Goal: Task Accomplishment & Management: Complete application form

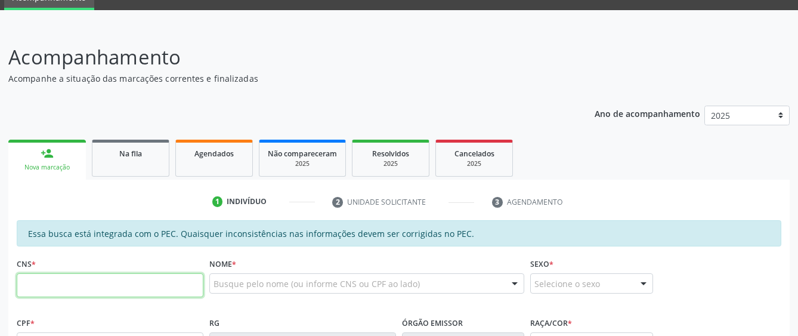
scroll to position [76, 0]
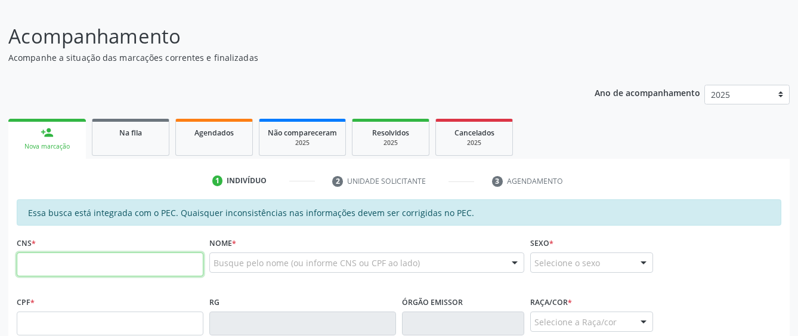
click at [156, 262] on input "text" at bounding box center [110, 264] width 187 height 24
click at [144, 262] on input "text" at bounding box center [110, 264] width 187 height 24
paste input "209 5974 6360 0000"
type input "209 5974 6360 0000"
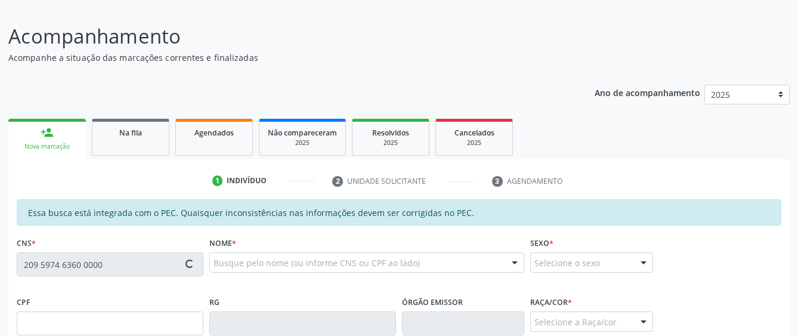
type input "[DATE]"
type input "[PERSON_NAME]"
type input "[PHONE_NUMBER]"
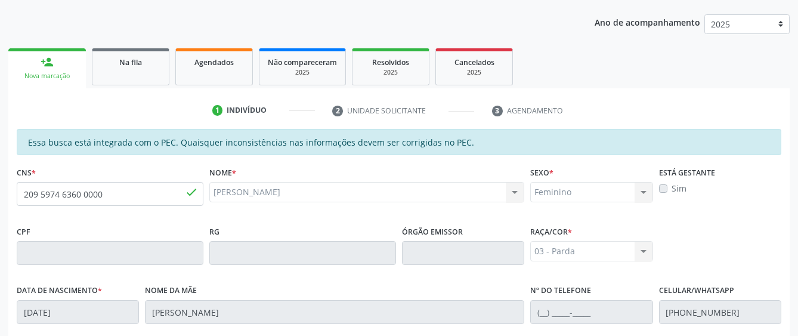
scroll to position [136, 0]
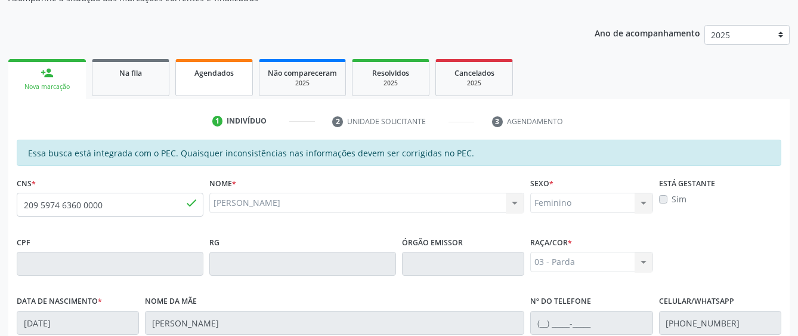
click at [232, 83] on link "Agendados" at bounding box center [213, 77] width 77 height 37
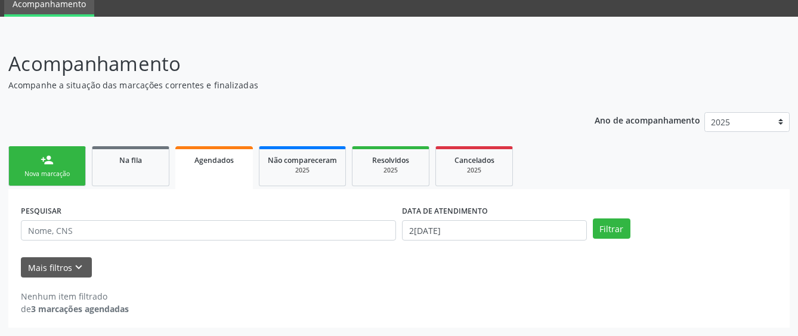
scroll to position [49, 0]
click at [35, 165] on link "person_add Nova marcação" at bounding box center [46, 166] width 77 height 40
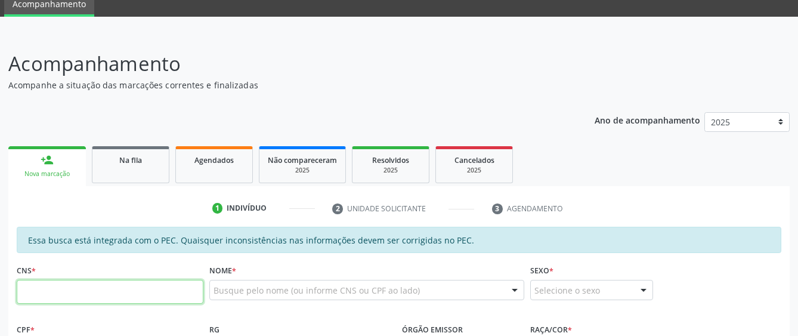
click at [104, 292] on input "text" at bounding box center [110, 292] width 187 height 24
click at [92, 298] on input "text" at bounding box center [110, 292] width 187 height 24
paste input "700 4034 4163 5842"
type input "700 4034 4163 5842"
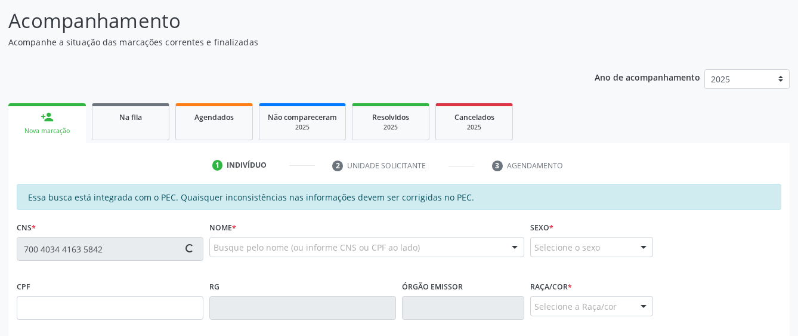
type input "679.130.244-53"
type input "[DATE]"
type input "[PERSON_NAME]"
type input "[PHONE_NUMBER]"
type input "S/N"
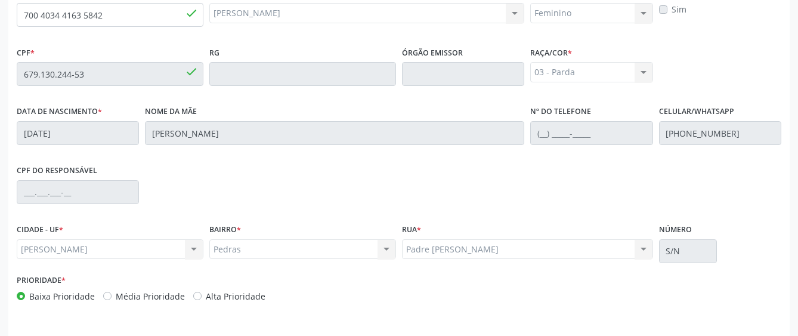
scroll to position [362, 0]
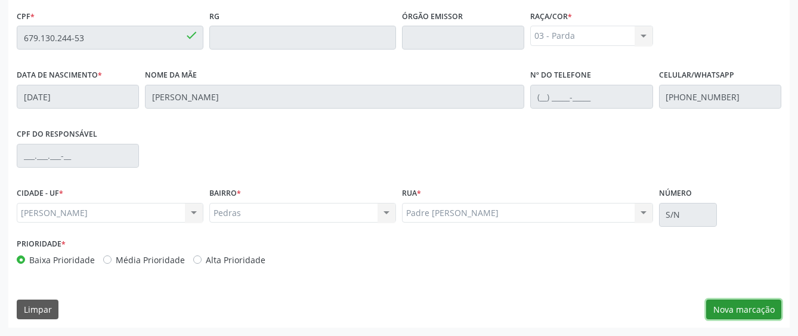
click at [727, 308] on button "Nova marcação" at bounding box center [743, 309] width 75 height 20
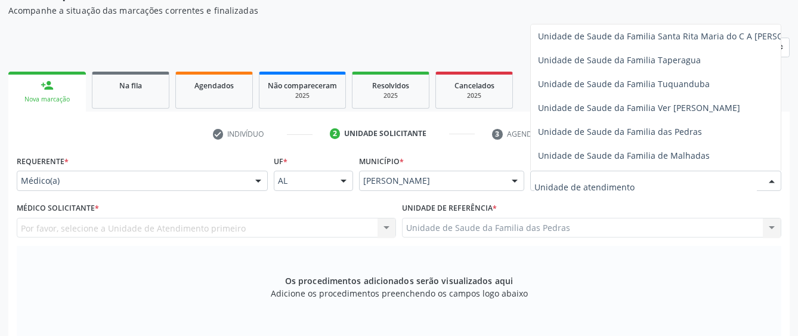
scroll to position [894, 0]
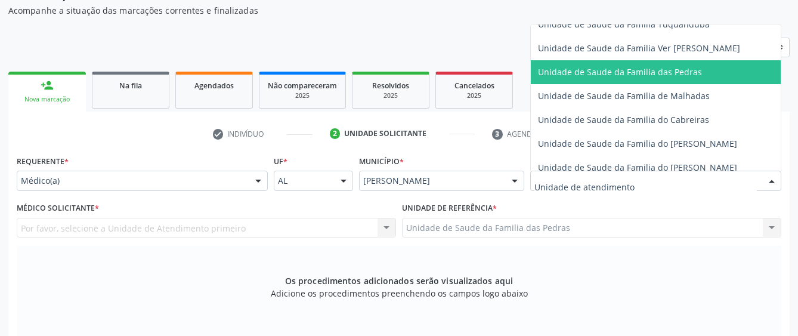
click at [576, 64] on span "Unidade de Saude da Familia das Pedras" at bounding box center [679, 72] width 297 height 24
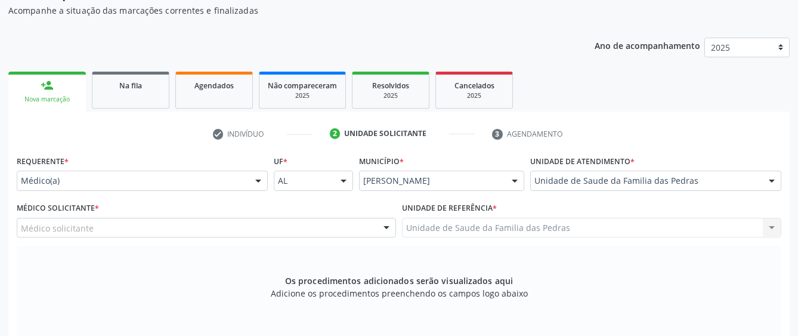
click at [286, 227] on div "Médico solicitante" at bounding box center [206, 228] width 379 height 20
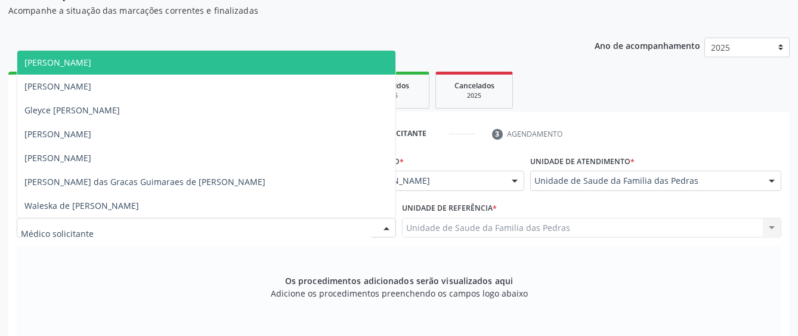
click at [232, 59] on span "[PERSON_NAME]" at bounding box center [206, 63] width 378 height 24
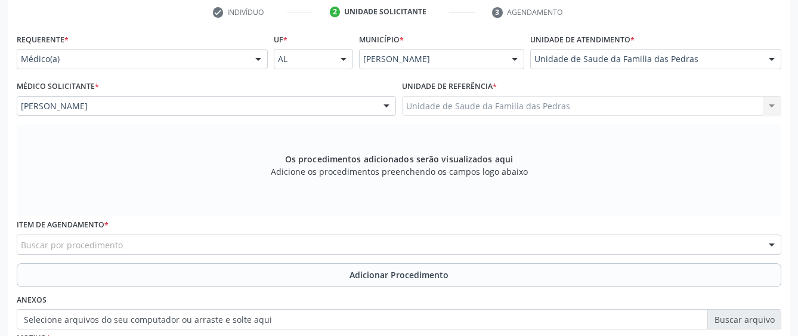
scroll to position [302, 0]
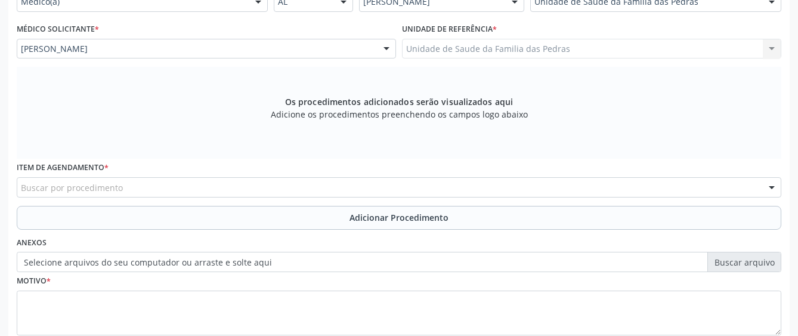
click at [287, 191] on div "Buscar por procedimento" at bounding box center [399, 187] width 764 height 20
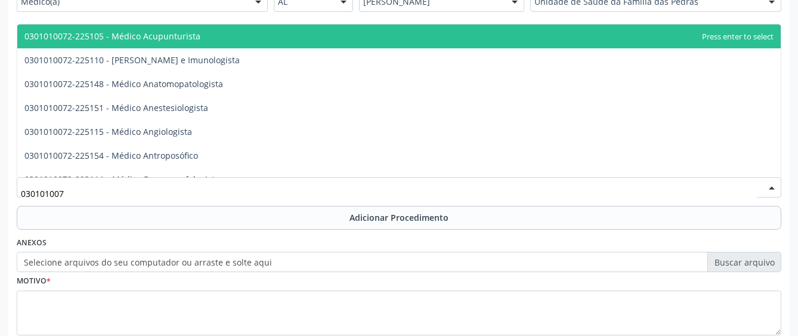
type input "0301010072"
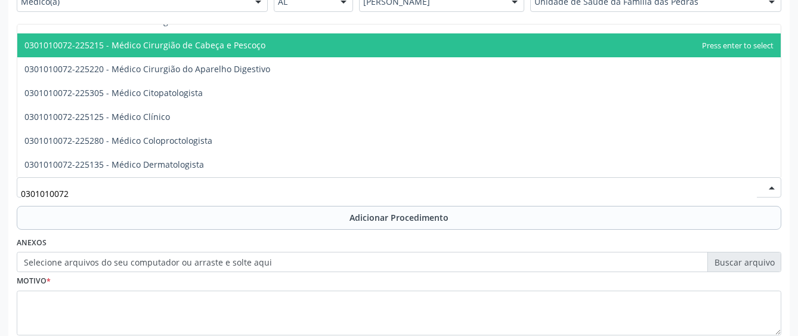
scroll to position [417, 0]
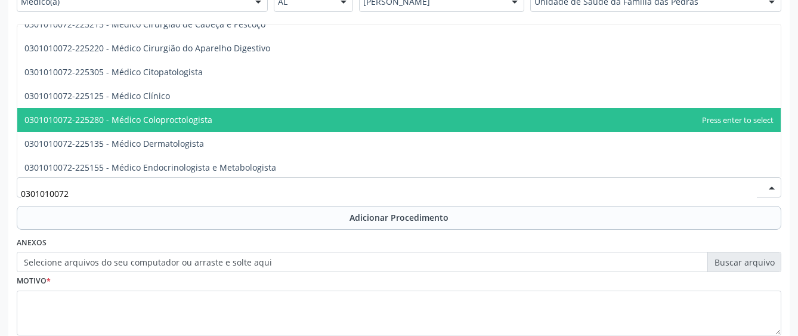
click at [202, 119] on span "0301010072-225280 - Médico Coloproctologista" at bounding box center [118, 119] width 188 height 11
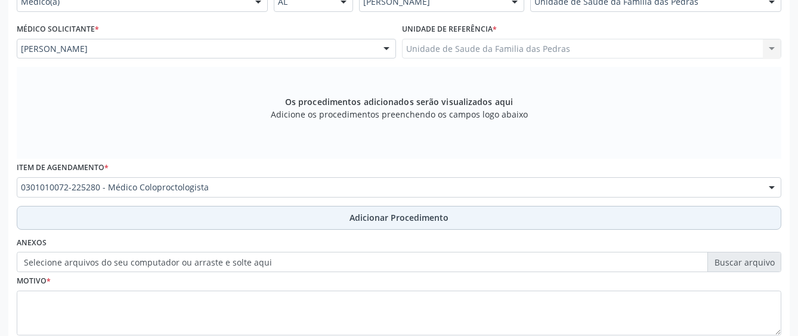
click at [220, 226] on button "Adicionar Procedimento" at bounding box center [399, 218] width 764 height 24
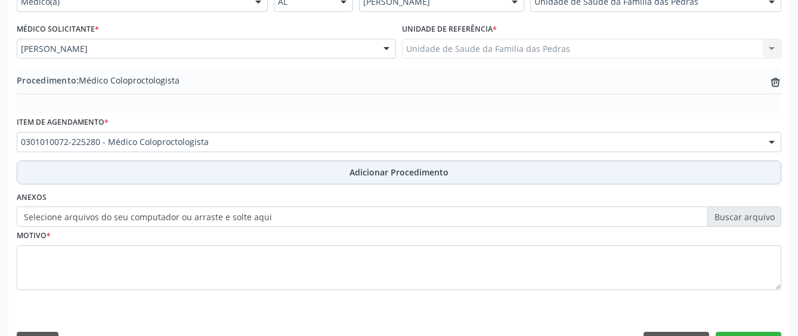
scroll to position [335, 0]
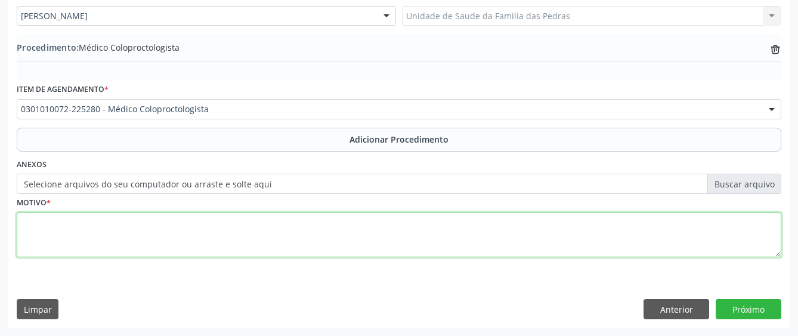
click at [220, 230] on textarea at bounding box center [399, 234] width 764 height 45
type textarea "h"
type textarea "HEMORROIDAS"
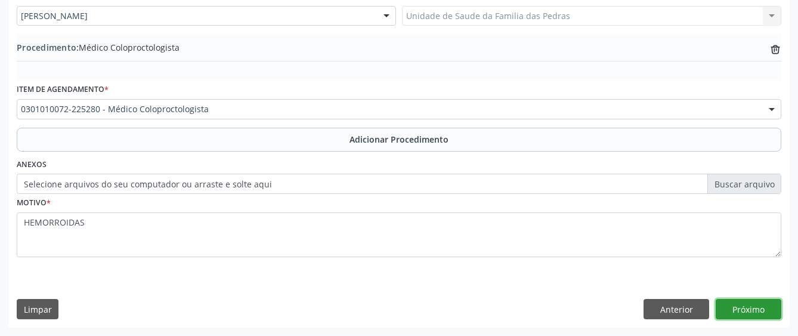
click at [718, 305] on button "Próximo" at bounding box center [748, 309] width 66 height 20
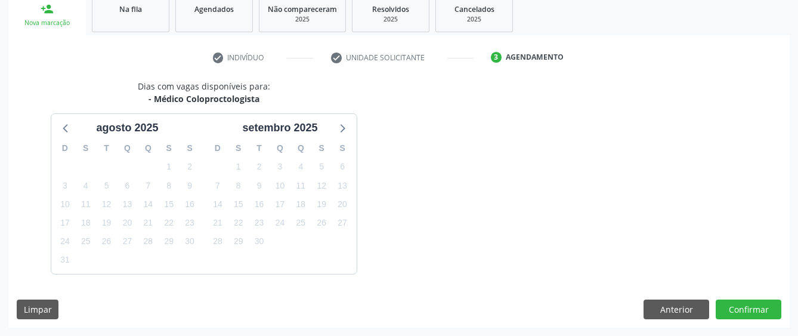
scroll to position [235, 0]
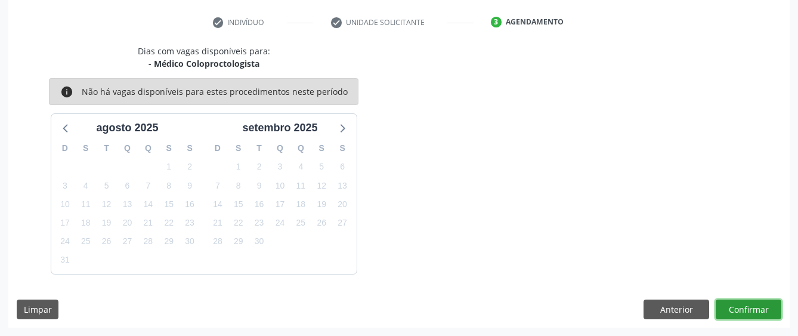
click at [718, 305] on button "Confirmar" at bounding box center [748, 309] width 66 height 20
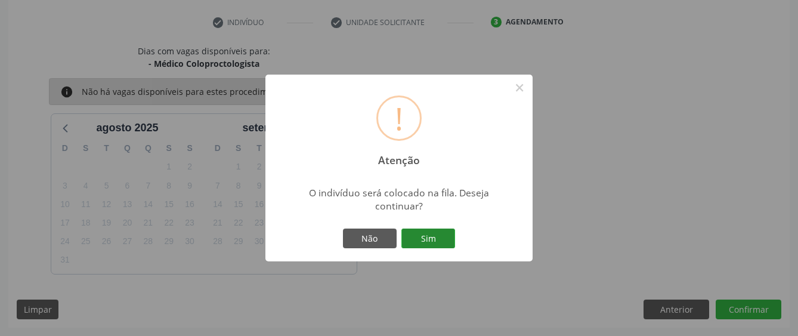
click at [415, 235] on button "Sim" at bounding box center [428, 238] width 54 height 20
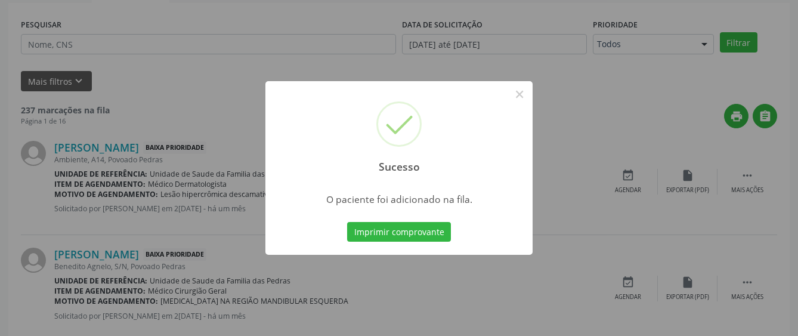
scroll to position [75, 0]
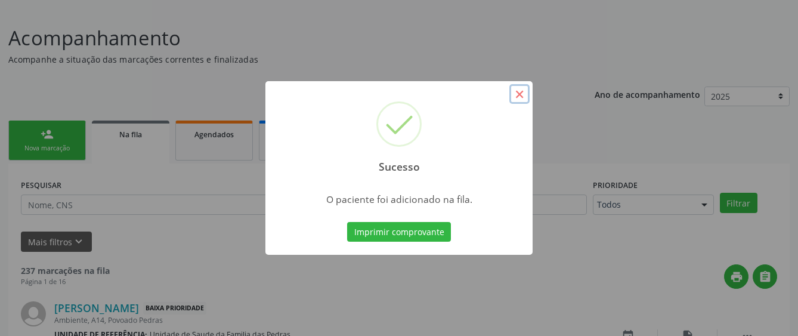
click at [519, 91] on button "×" at bounding box center [519, 94] width 20 height 20
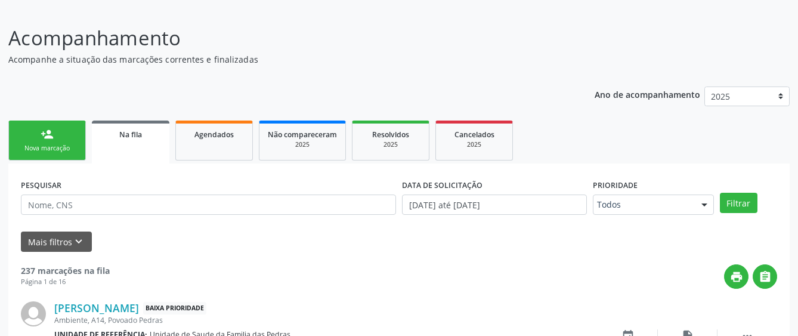
click at [73, 146] on div "Nova marcação" at bounding box center [47, 148] width 60 height 9
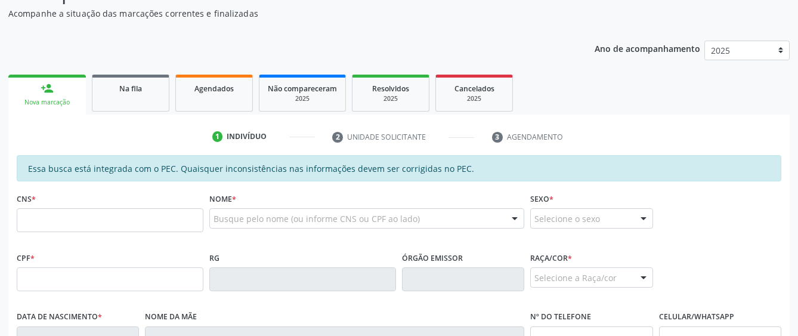
scroll to position [134, 0]
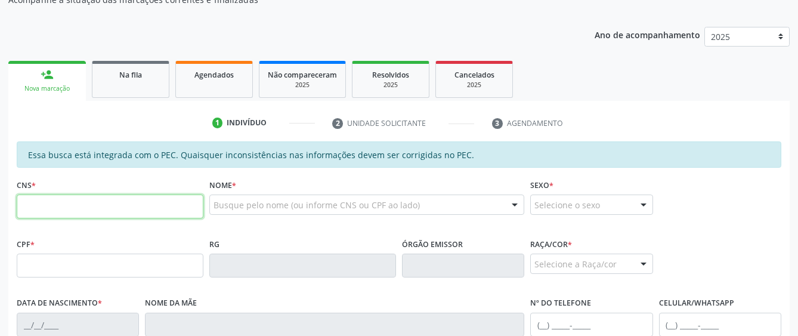
click at [79, 205] on input "text" at bounding box center [110, 206] width 187 height 24
type input "709 2002 4685 2735"
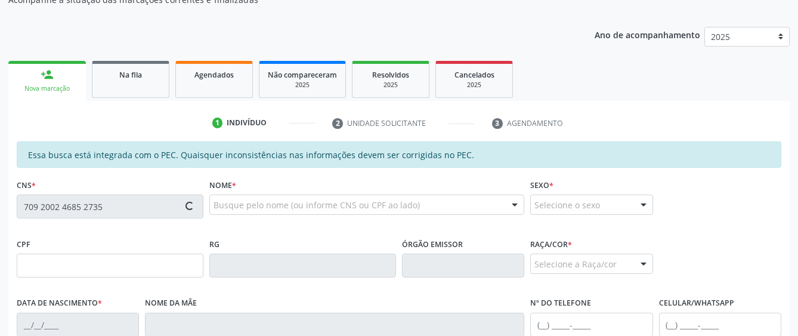
type input "068.608.074-23"
type input "[DATE]"
type input "[PERSON_NAME]"
type input "[PHONE_NUMBER]"
type input "S/N"
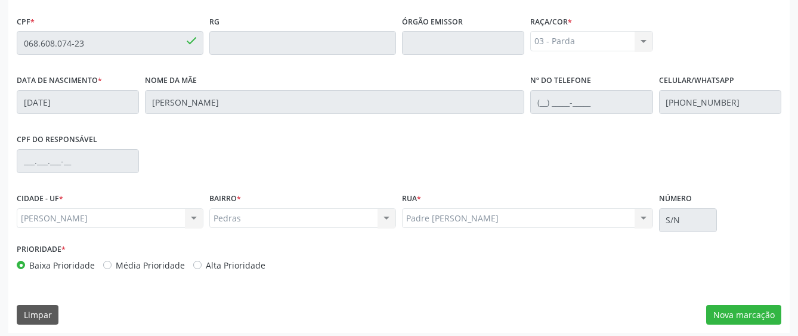
scroll to position [362, 0]
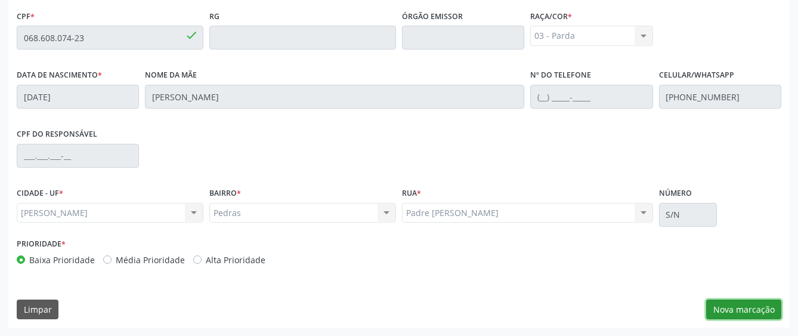
click at [731, 308] on button "Nova marcação" at bounding box center [743, 309] width 75 height 20
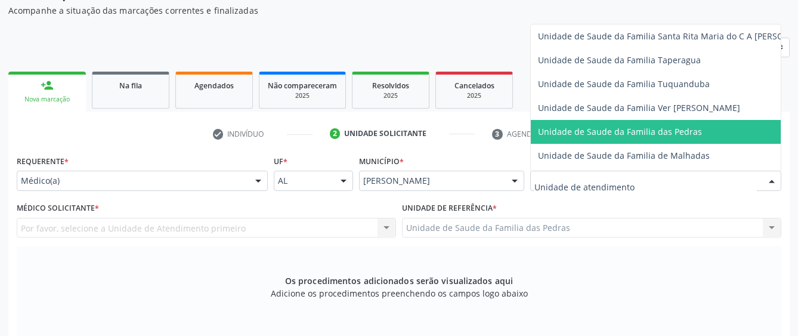
scroll to position [894, 0]
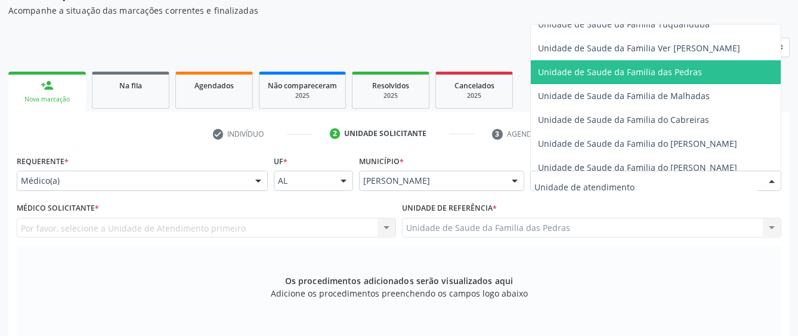
click at [569, 71] on span "Unidade de Saude da Familia das Pedras" at bounding box center [620, 71] width 164 height 11
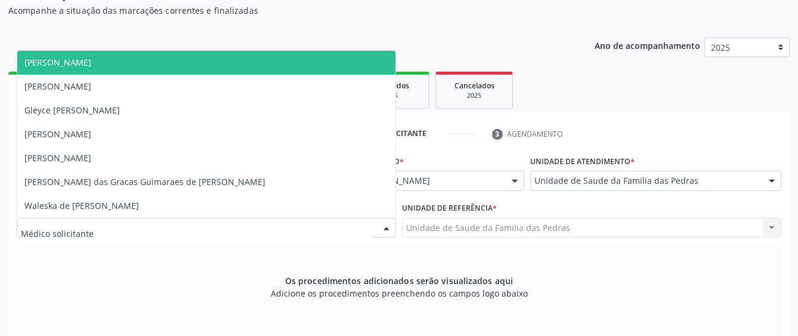
click at [260, 227] on div at bounding box center [206, 228] width 379 height 20
click at [216, 58] on span "[PERSON_NAME]" at bounding box center [206, 63] width 378 height 24
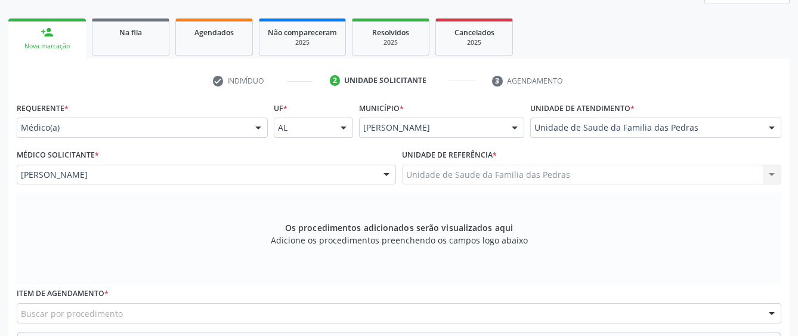
scroll to position [243, 0]
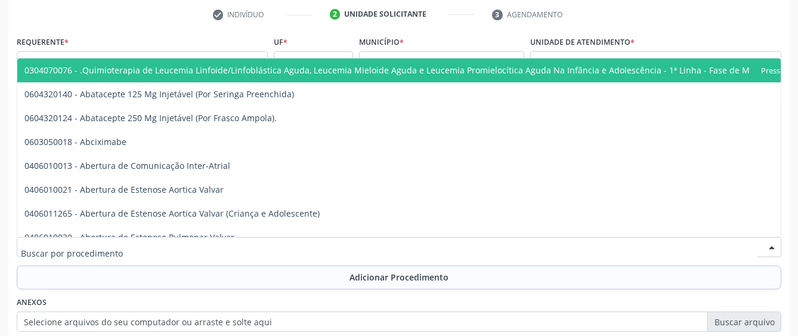
click at [283, 242] on div at bounding box center [399, 247] width 764 height 20
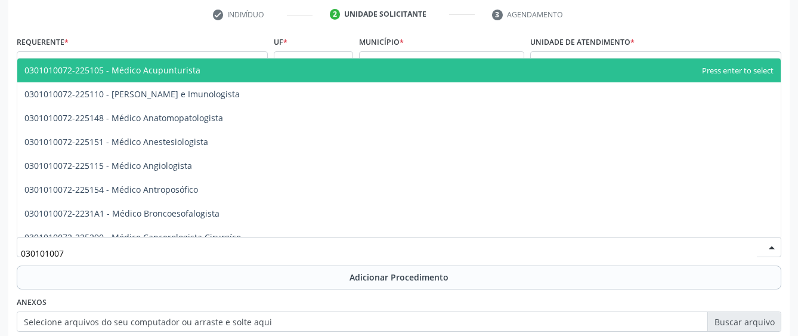
type input "0301010072"
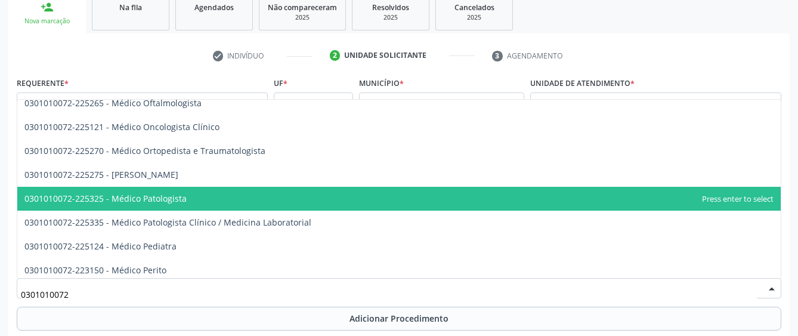
scroll to position [990, 0]
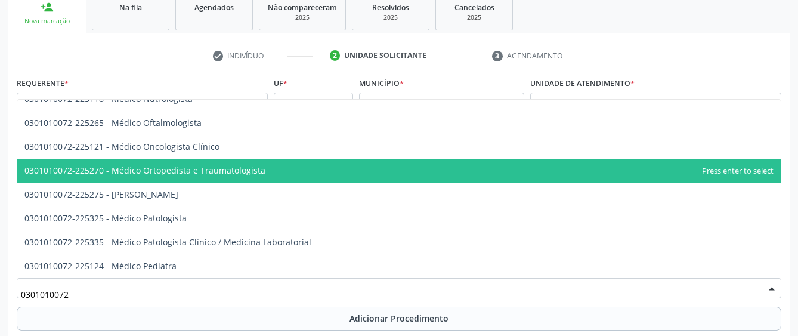
click at [311, 160] on span "0301010072-225270 - Médico Ortopedista e Traumatologista" at bounding box center [398, 171] width 763 height 24
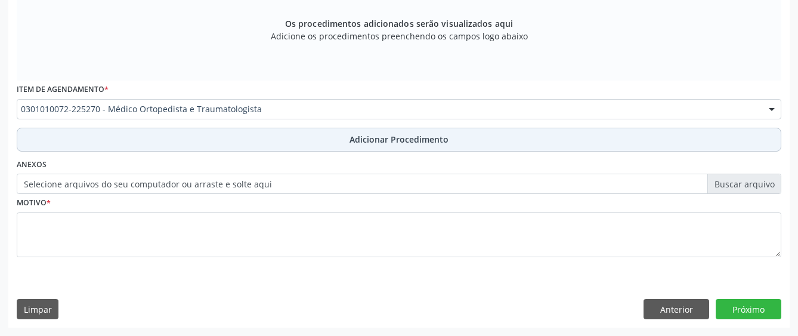
click at [296, 144] on button "Adicionar Procedimento" at bounding box center [399, 140] width 764 height 24
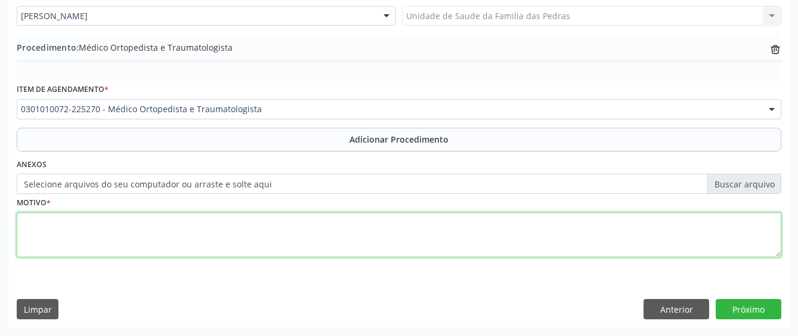
click at [271, 232] on textarea at bounding box center [399, 234] width 764 height 45
type textarea "PACIENTE REFERE LOMBALGIA INTENSA IRRADIADA PARAMMII SOLICITO AVALIÇÃO."
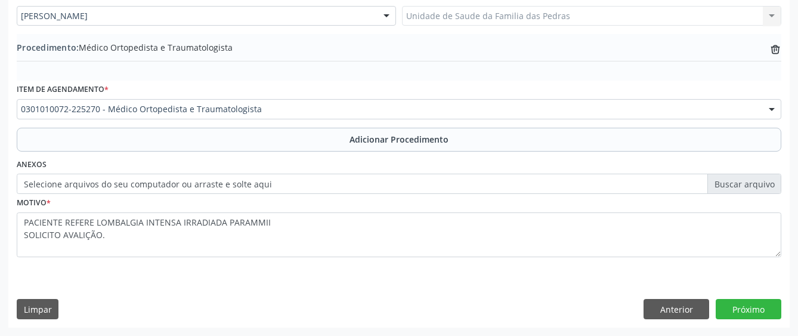
click at [592, 286] on div "Requerente * Médico(a) Médico(a) Enfermeiro(a) Paciente Nenhum resultado encont…" at bounding box center [398, 133] width 781 height 386
click at [745, 305] on button "Próximo" at bounding box center [748, 309] width 66 height 20
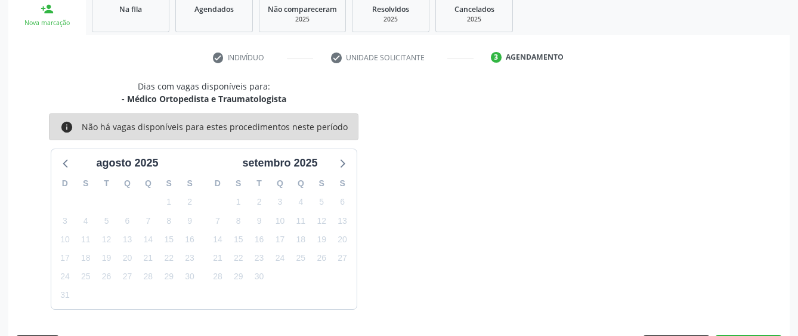
scroll to position [235, 0]
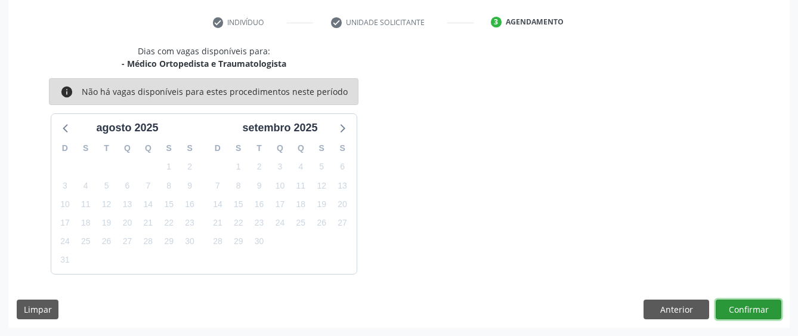
click at [745, 305] on button "Confirmar" at bounding box center [748, 309] width 66 height 20
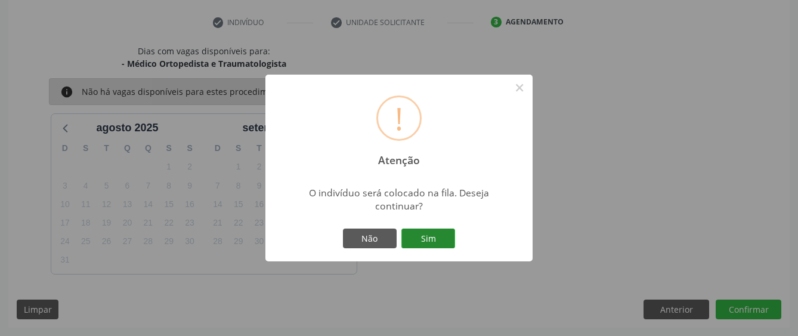
click at [439, 232] on button "Sim" at bounding box center [428, 238] width 54 height 20
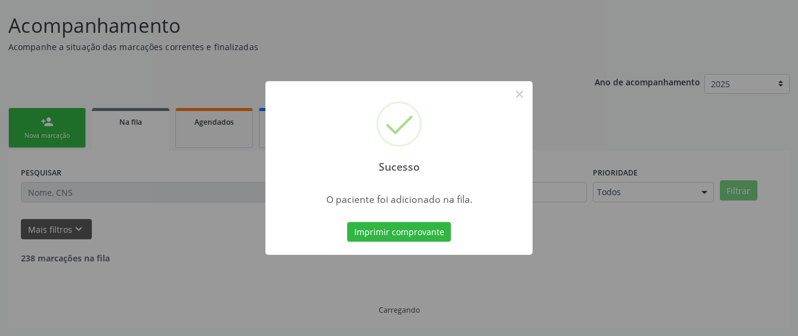
scroll to position [75, 0]
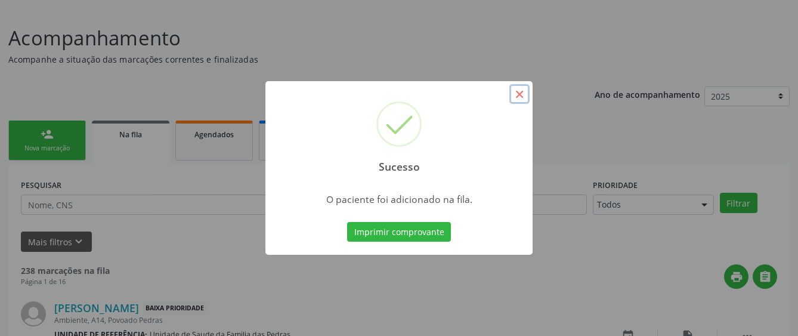
click at [519, 95] on button "×" at bounding box center [519, 94] width 20 height 20
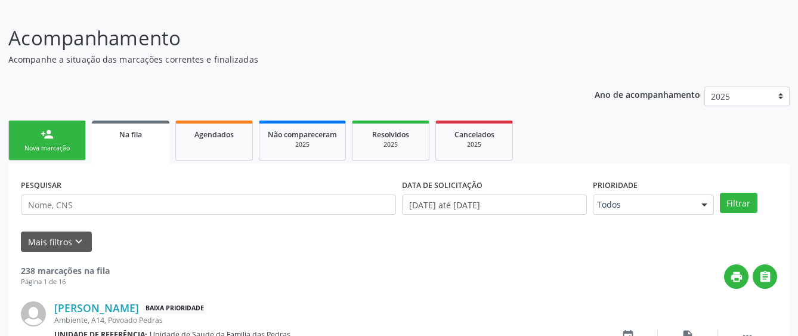
click at [54, 147] on div "Nova marcação" at bounding box center [47, 148] width 60 height 9
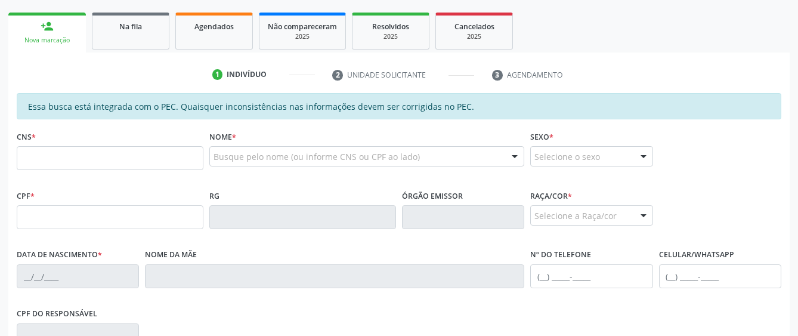
scroll to position [194, 0]
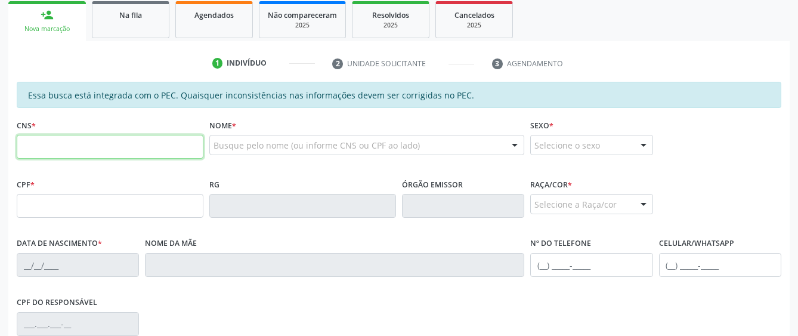
click at [110, 145] on input "text" at bounding box center [110, 147] width 187 height 24
type input "700 2034 4728 8429"
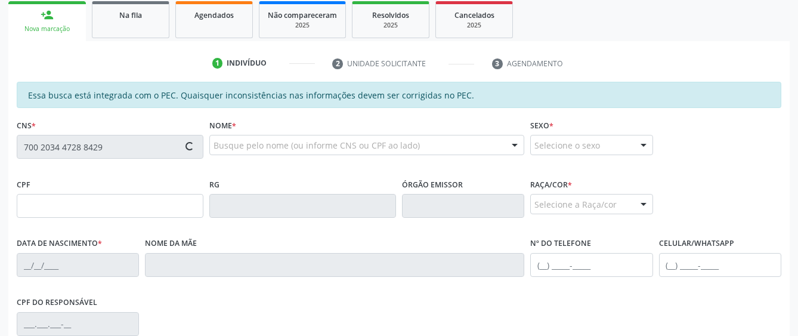
type input "103.116.508-80"
type input "[DATE]"
type input "[PERSON_NAME]"
type input "[PHONE_NUMBER]"
type input "06"
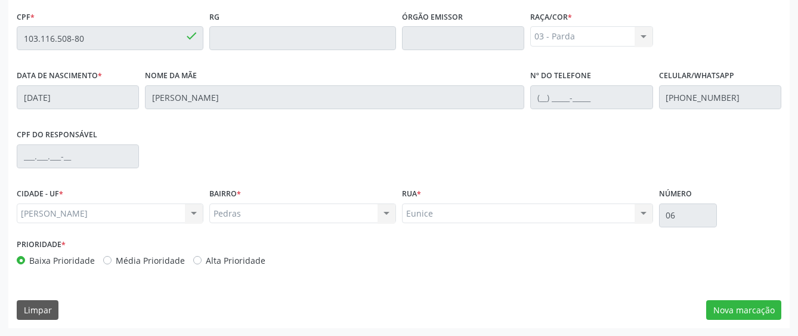
scroll to position [362, 0]
click at [712, 311] on button "Nova marcação" at bounding box center [743, 309] width 75 height 20
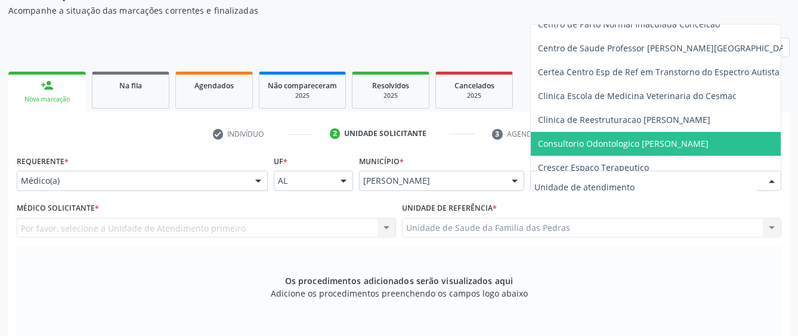
scroll to position [119, 0]
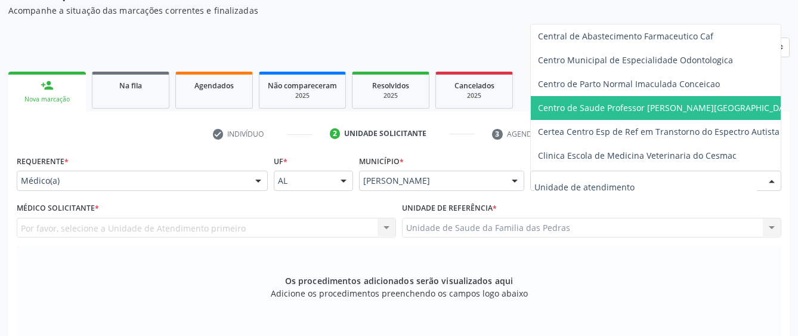
click at [572, 99] on span "Centro de Saude Professor [PERSON_NAME][GEOGRAPHIC_DATA]" at bounding box center [679, 108] width 297 height 24
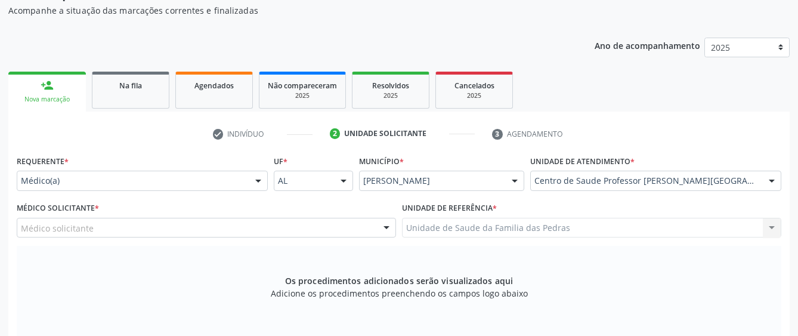
click at [266, 225] on div "Médico solicitante" at bounding box center [206, 228] width 379 height 20
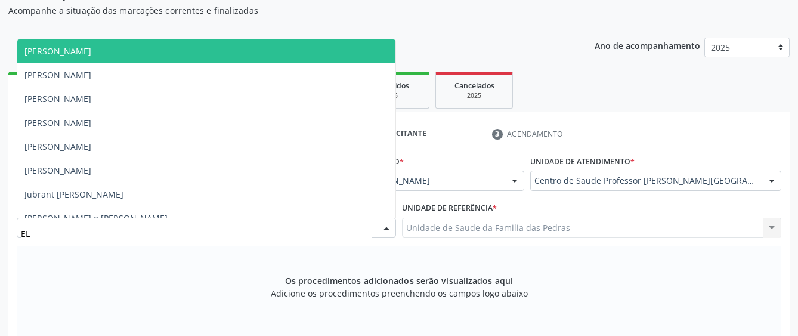
type input "ELI"
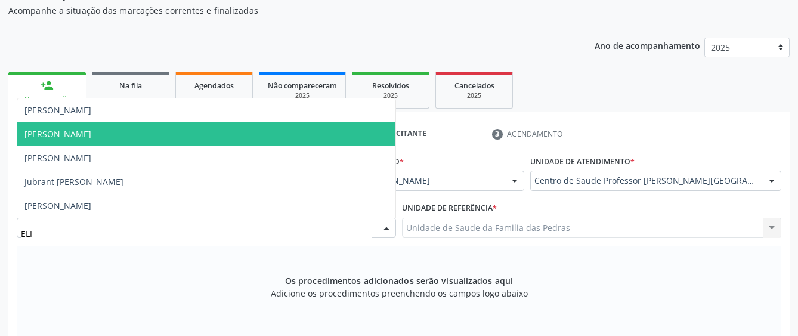
click at [143, 134] on span "[PERSON_NAME]" at bounding box center [206, 134] width 378 height 24
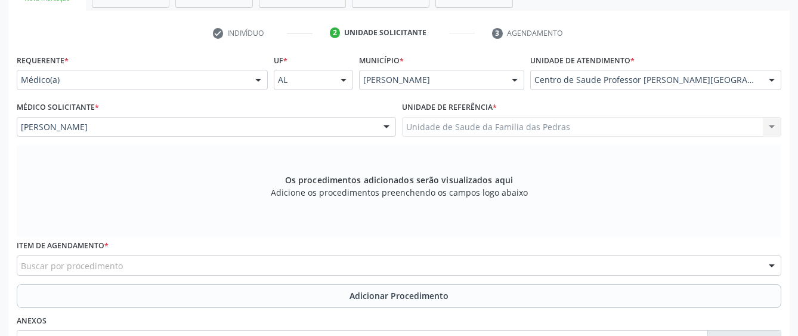
scroll to position [302, 0]
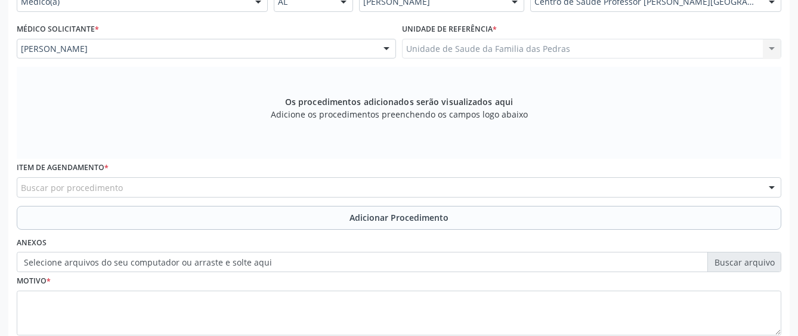
click at [321, 179] on div "Buscar por procedimento" at bounding box center [399, 187] width 764 height 20
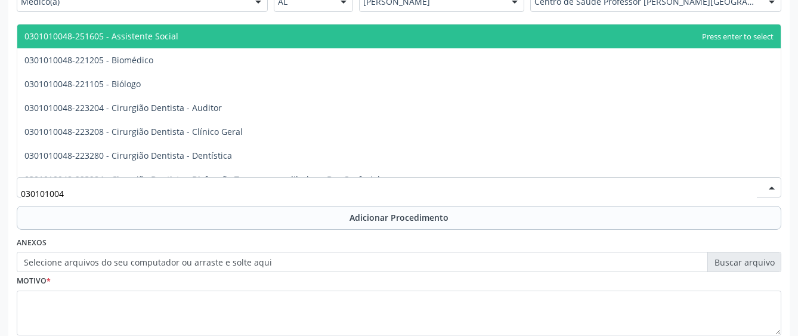
type input "0301010048"
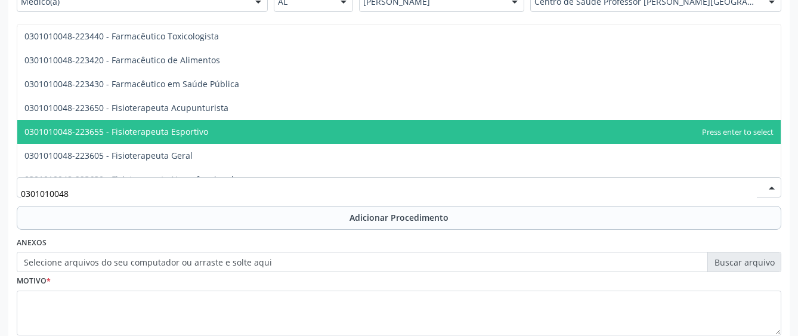
scroll to position [1252, 0]
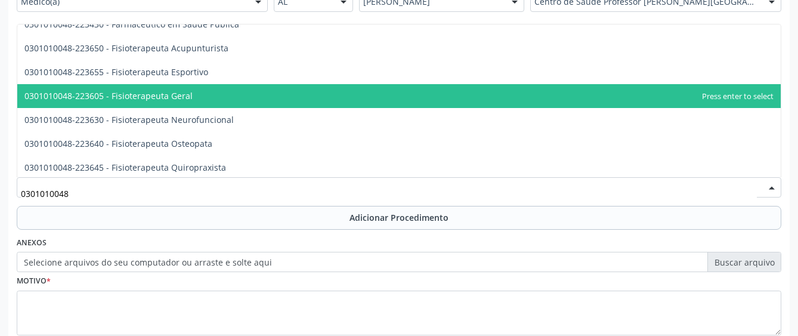
click at [179, 93] on span "0301010048-223605 - Fisioterapeuta Geral" at bounding box center [108, 95] width 168 height 11
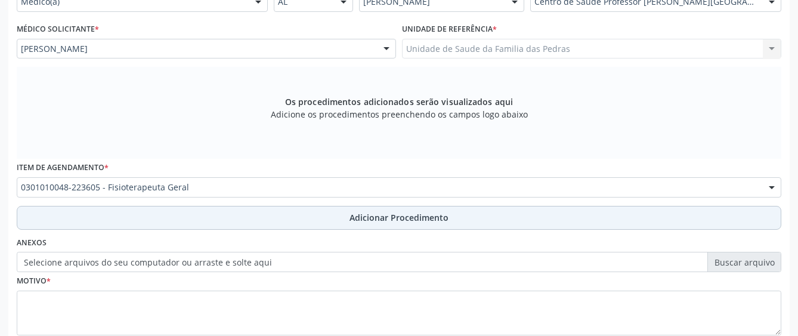
click at [196, 213] on button "Adicionar Procedimento" at bounding box center [399, 218] width 764 height 24
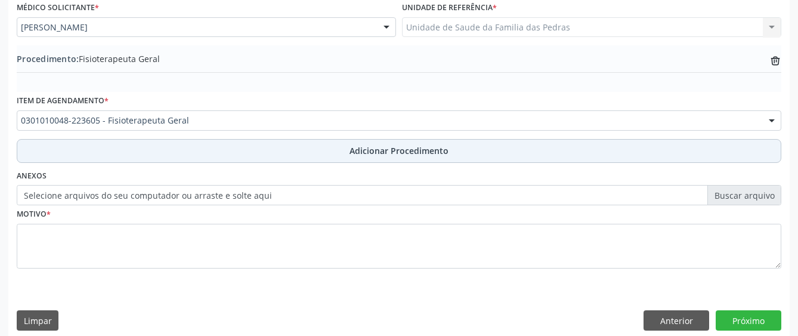
scroll to position [335, 0]
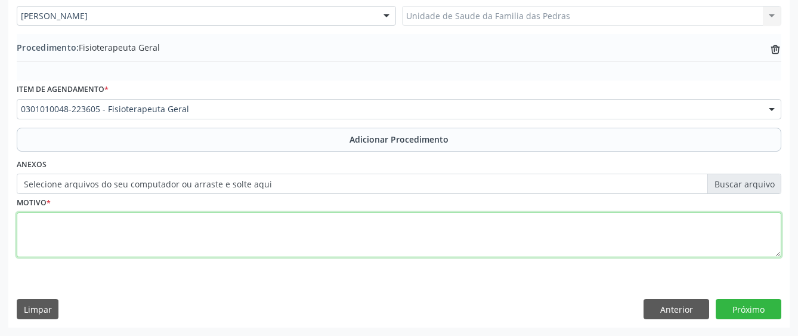
click at [198, 231] on textarea at bounding box center [399, 234] width 764 height 45
type textarea "G"
type textarea "GONARTROSE ESPORÃO DE CALCANEO"
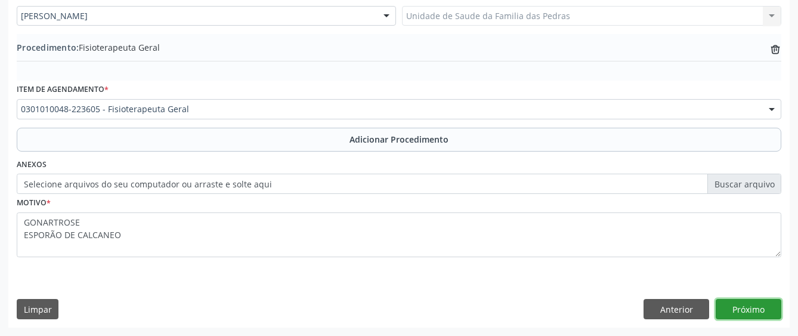
click at [752, 311] on button "Próximo" at bounding box center [748, 309] width 66 height 20
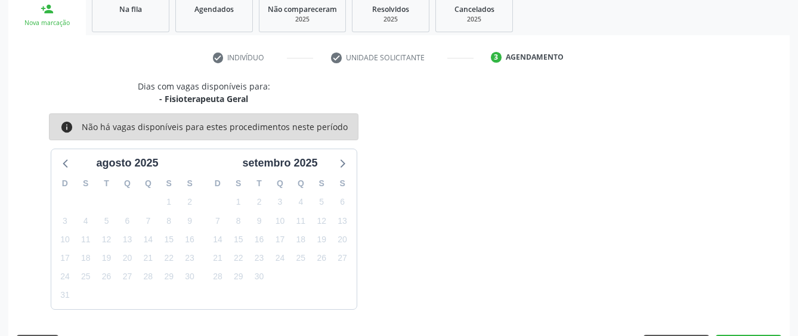
scroll to position [235, 0]
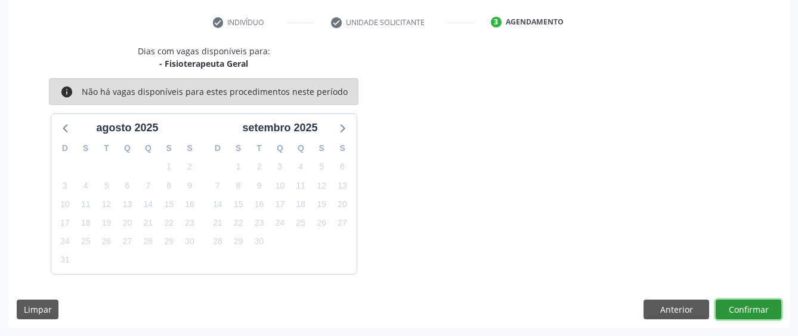
click at [748, 311] on button "Confirmar" at bounding box center [748, 309] width 66 height 20
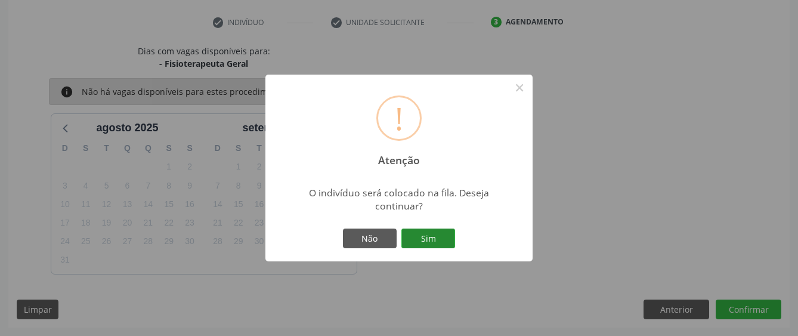
click at [408, 246] on button "Sim" at bounding box center [428, 238] width 54 height 20
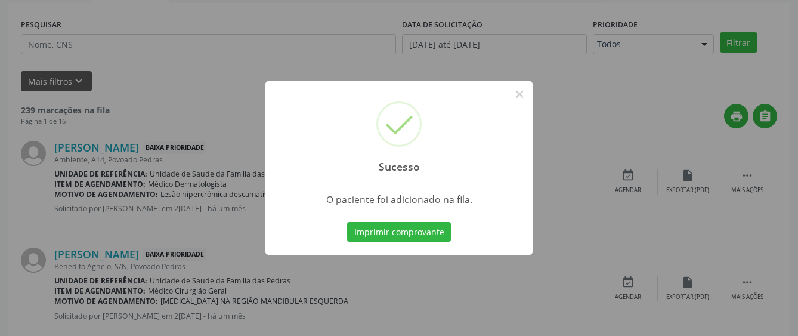
scroll to position [75, 0]
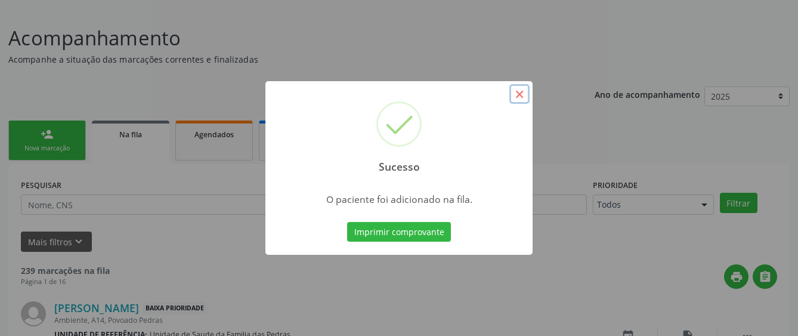
click at [516, 92] on button "×" at bounding box center [519, 94] width 20 height 20
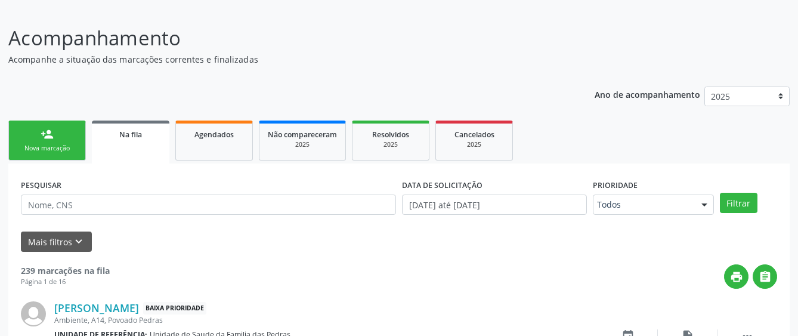
click at [44, 139] on div "person_add" at bounding box center [47, 134] width 13 height 13
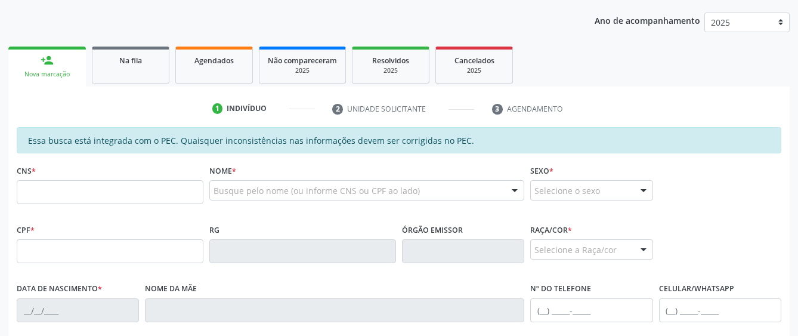
scroll to position [194, 0]
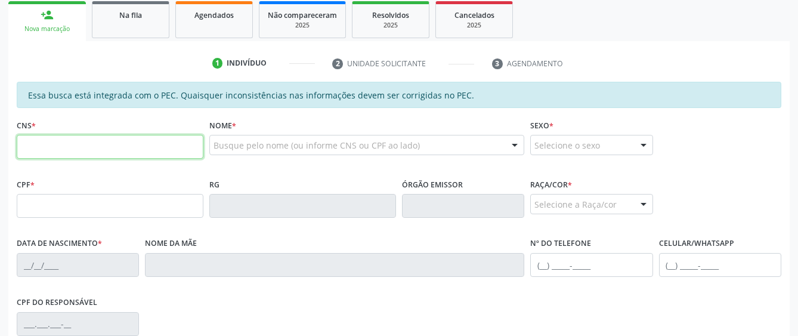
click at [48, 144] on input "text" at bounding box center [110, 147] width 187 height 24
type input "709 7010 7620 2790"
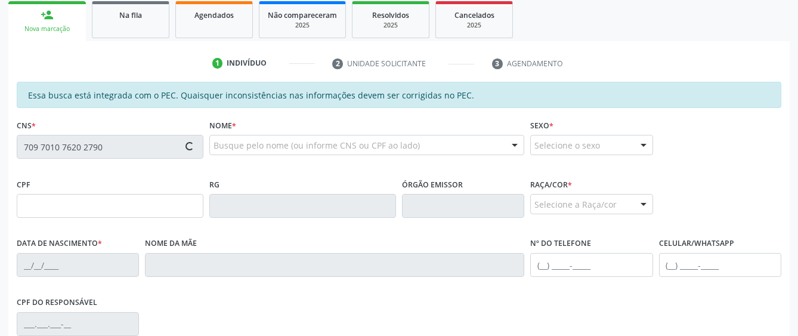
type input "216.889.708-51"
type input "0[DATE]"
type input "[PERSON_NAME]"
type input "[PHONE_NUMBER]"
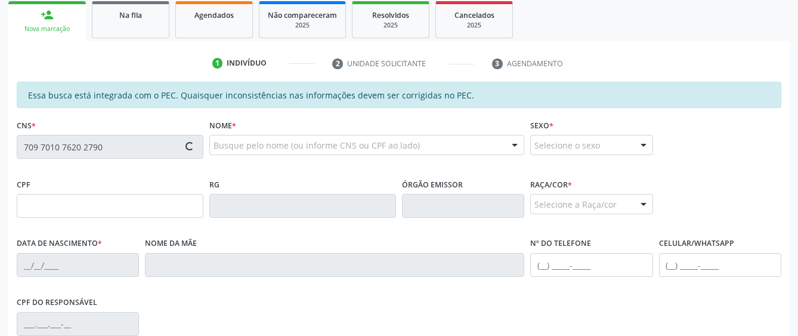
type input "S/N"
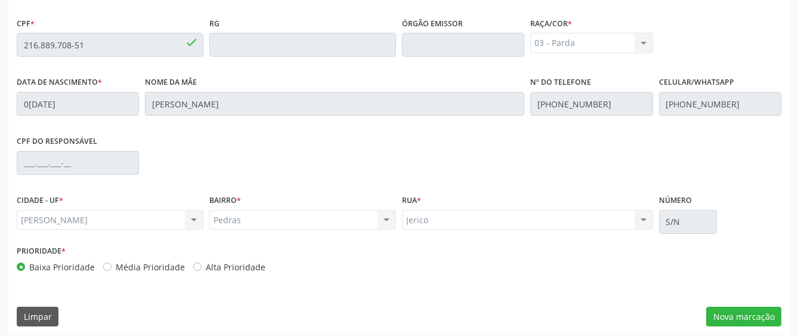
scroll to position [362, 0]
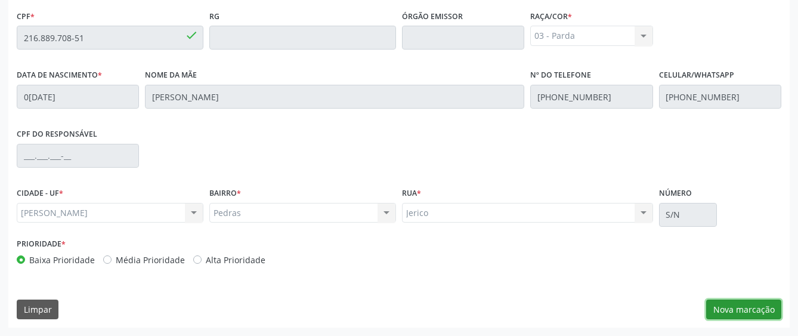
click at [751, 302] on button "Nova marcação" at bounding box center [743, 309] width 75 height 20
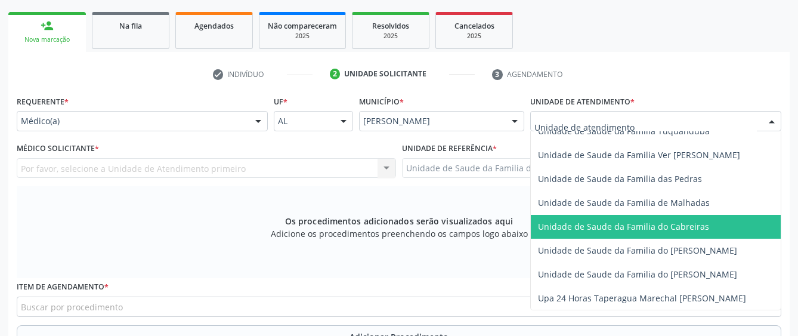
scroll to position [951, 0]
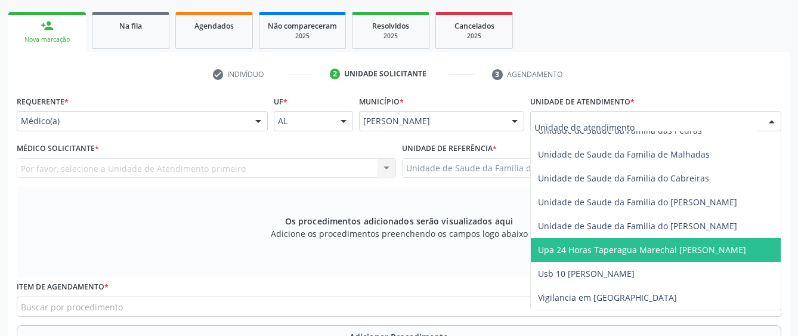
click at [595, 238] on span "Upa 24 Horas Taperagua Marechal [PERSON_NAME]" at bounding box center [679, 250] width 297 height 24
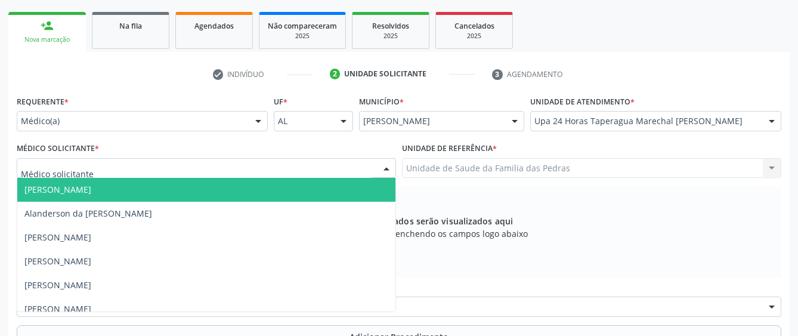
click at [364, 170] on div at bounding box center [206, 168] width 379 height 20
type input "KAMI"
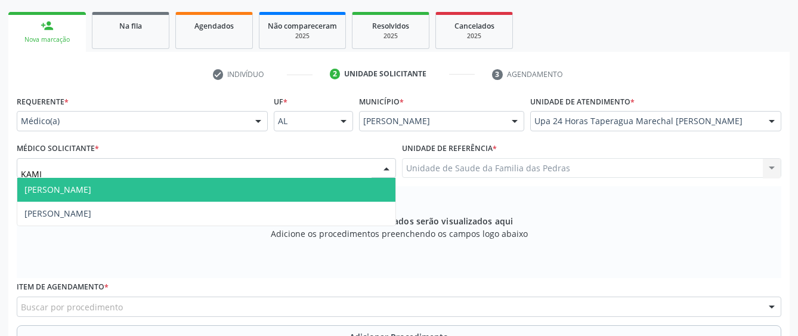
click at [253, 188] on span "[PERSON_NAME]" at bounding box center [206, 190] width 378 height 24
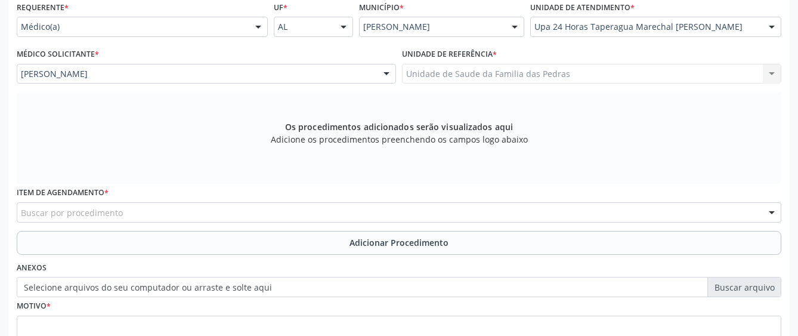
scroll to position [302, 0]
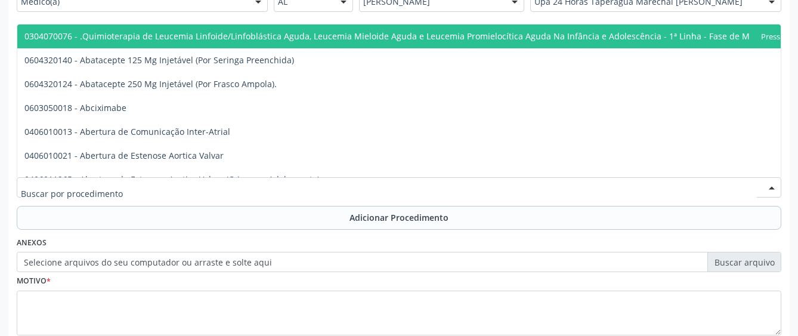
click at [262, 188] on div at bounding box center [399, 187] width 764 height 20
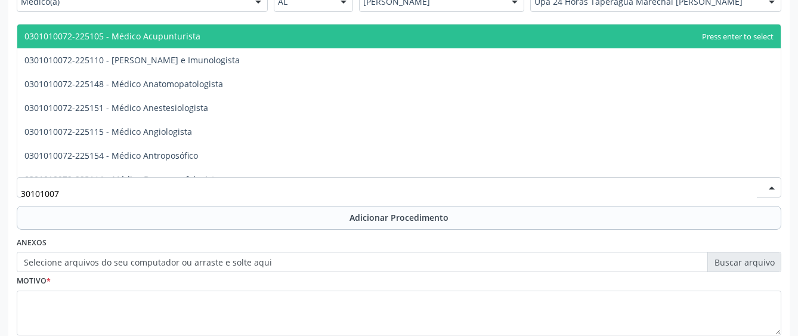
type input "301010072"
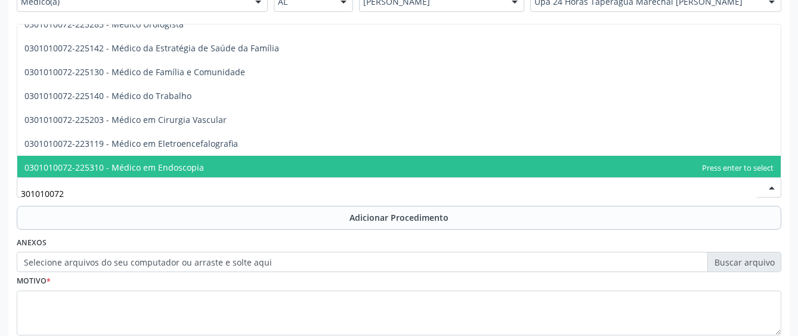
scroll to position [1312, 0]
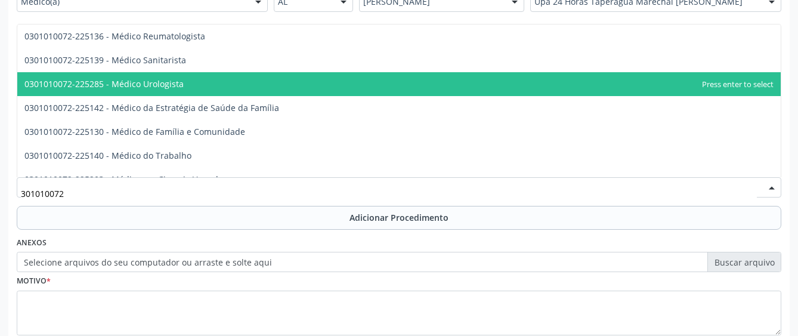
click at [164, 80] on span "0301010072-225285 - Médico Urologista" at bounding box center [103, 83] width 159 height 11
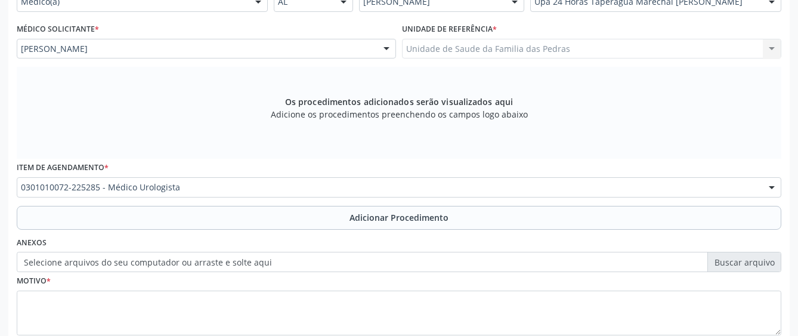
scroll to position [362, 0]
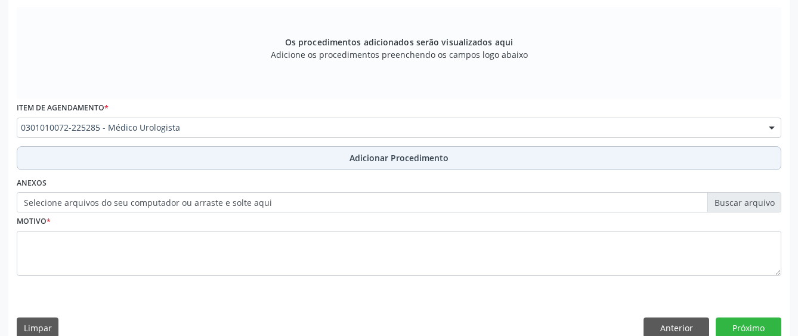
click at [156, 153] on button "Adicionar Procedimento" at bounding box center [399, 158] width 764 height 24
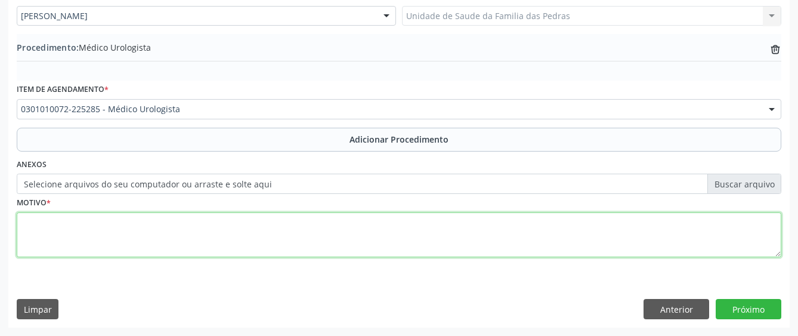
click at [125, 232] on textarea at bounding box center [399, 234] width 764 height 45
type textarea "INCONTINENCIA URINÁRIA"
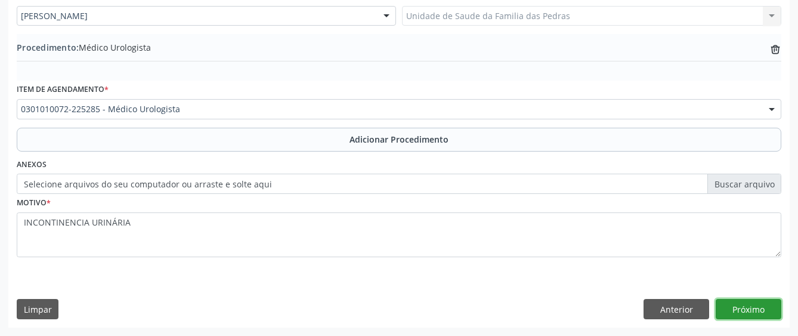
click at [729, 301] on button "Próximo" at bounding box center [748, 309] width 66 height 20
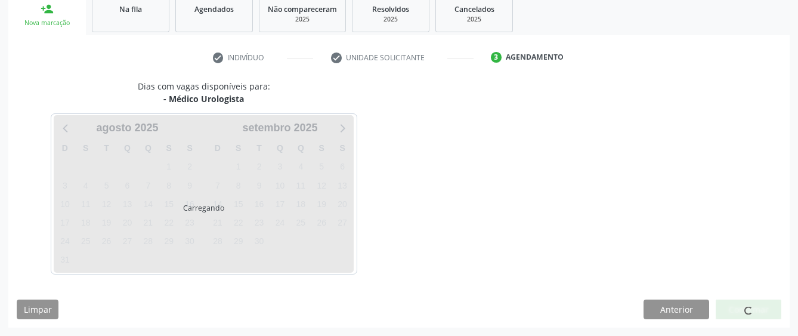
scroll to position [235, 0]
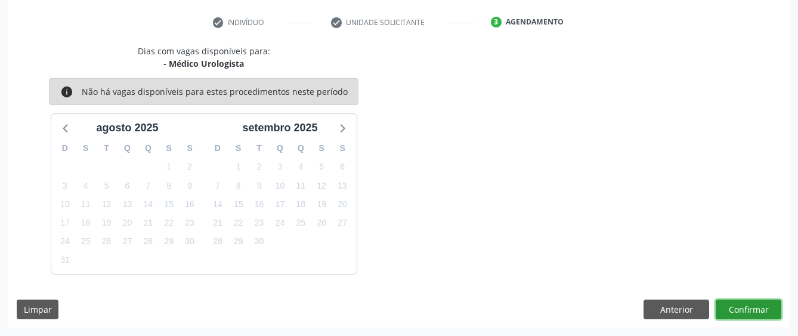
click at [729, 301] on button "Confirmar" at bounding box center [748, 309] width 66 height 20
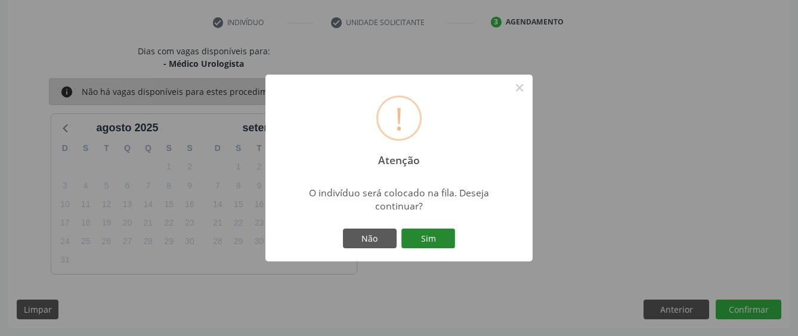
click at [439, 237] on button "Sim" at bounding box center [428, 238] width 54 height 20
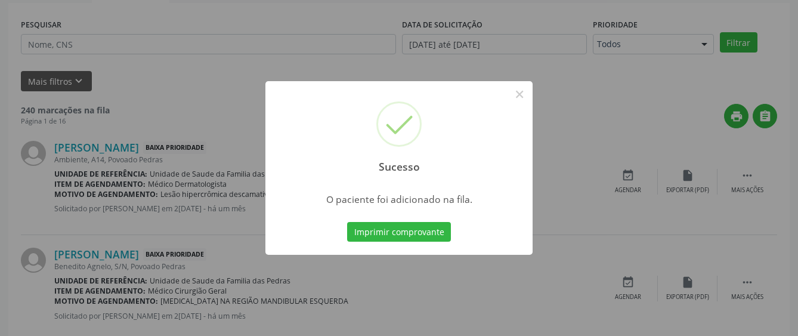
scroll to position [75, 0]
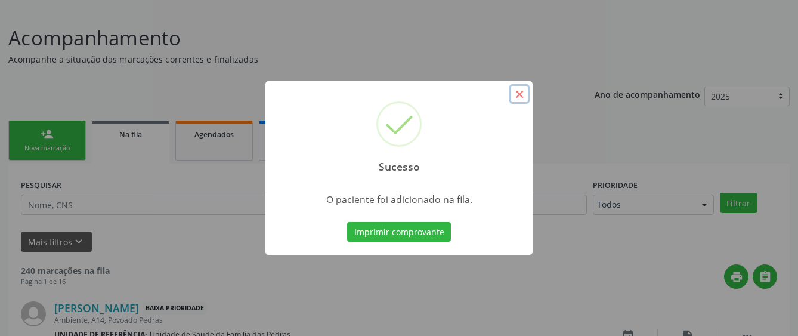
click at [522, 92] on button "×" at bounding box center [519, 94] width 20 height 20
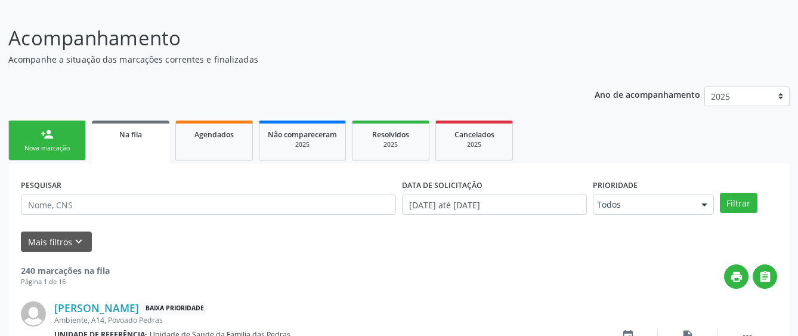
click at [66, 144] on div "Nova marcação" at bounding box center [47, 148] width 60 height 9
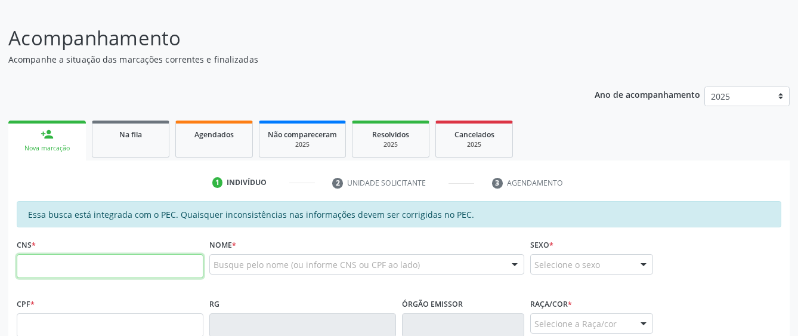
click at [89, 268] on input "text" at bounding box center [110, 266] width 187 height 24
type input "704 6031 1048 9327"
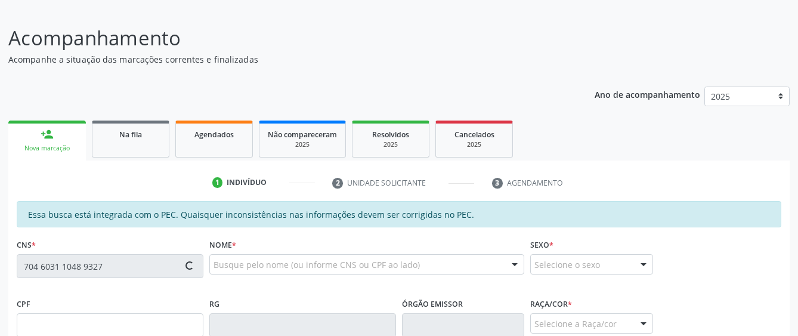
type input "788.262.414-49"
type input "[DATE]"
type input "Benedita [PERSON_NAME]"
type input "[PHONE_NUMBER]"
type input "16"
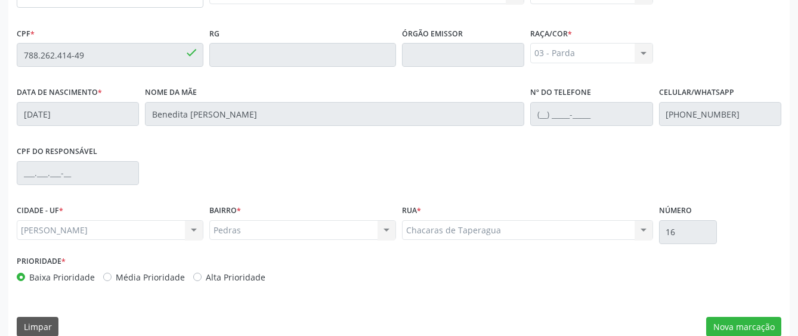
scroll to position [362, 0]
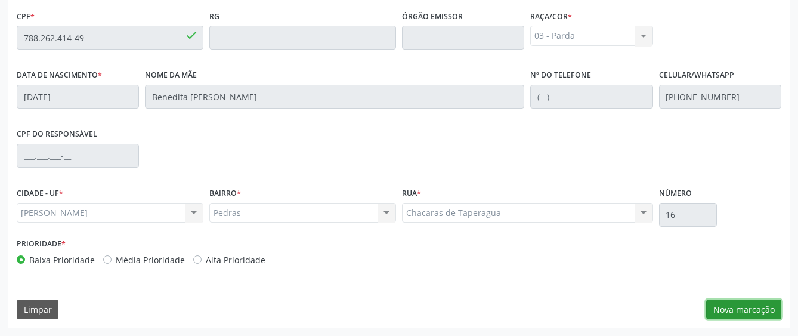
click at [757, 312] on button "Nova marcação" at bounding box center [743, 309] width 75 height 20
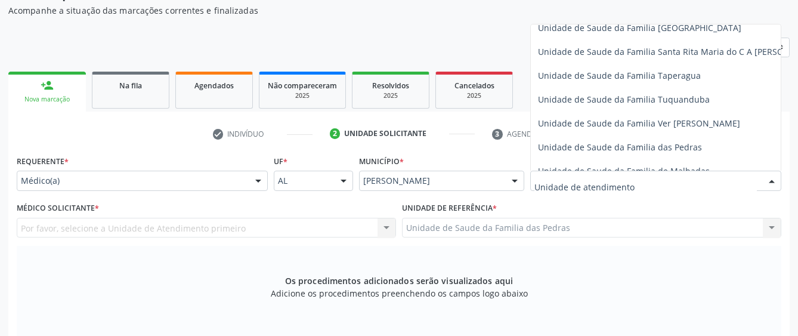
scroll to position [835, 0]
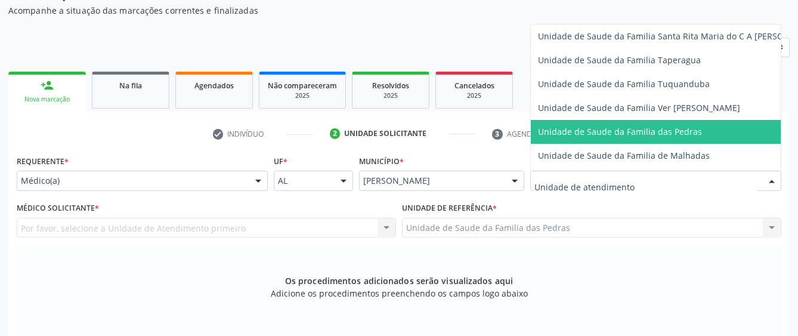
click at [617, 121] on span "Unidade de Saude da Familia das Pedras" at bounding box center [679, 132] width 297 height 24
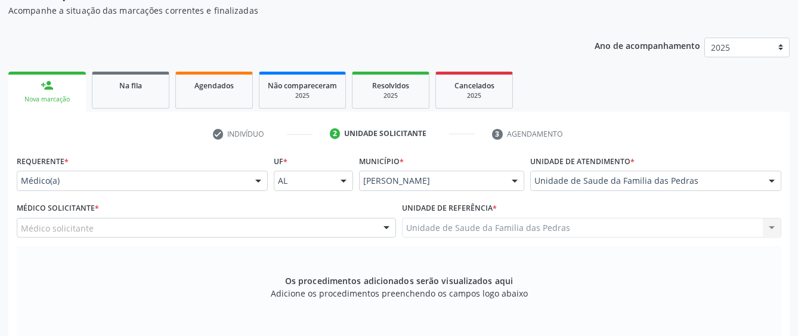
click at [275, 230] on div "Médico solicitante" at bounding box center [206, 228] width 379 height 20
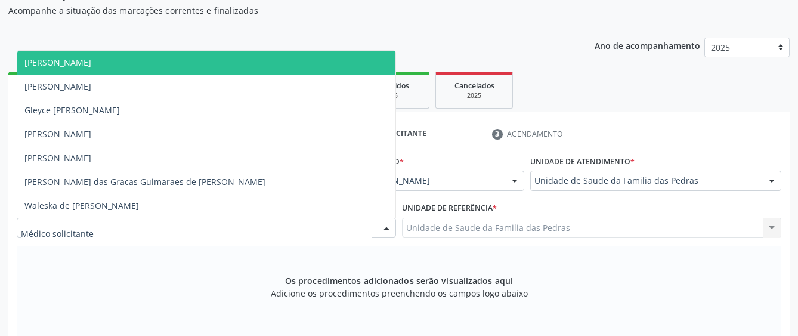
click at [245, 61] on span "[PERSON_NAME]" at bounding box center [206, 63] width 378 height 24
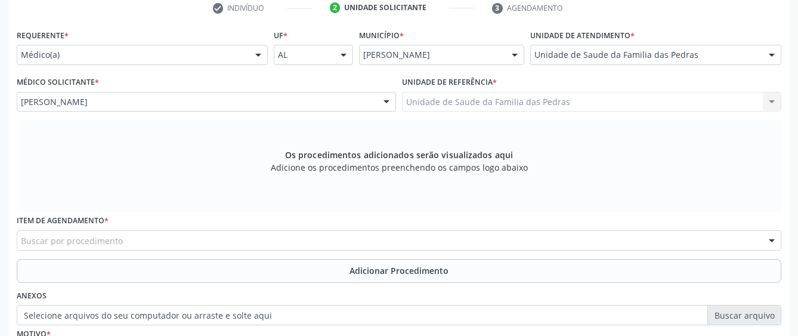
scroll to position [302, 0]
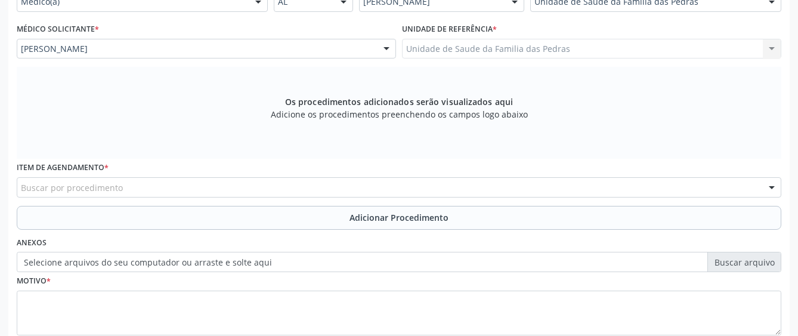
click at [418, 186] on div "Buscar por procedimento" at bounding box center [399, 187] width 764 height 20
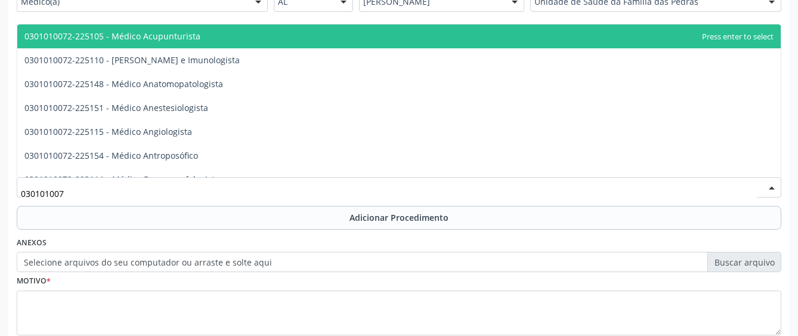
type input "0301010072"
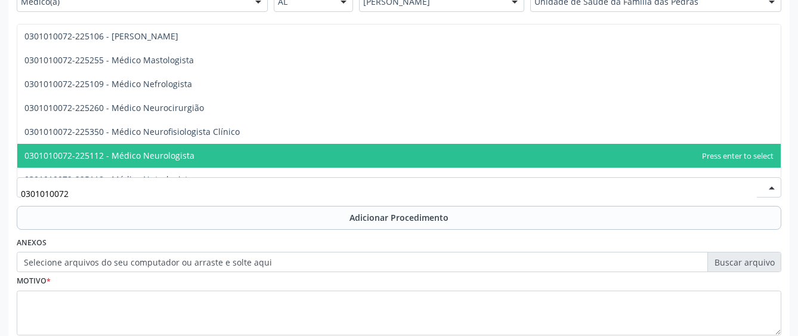
scroll to position [894, 0]
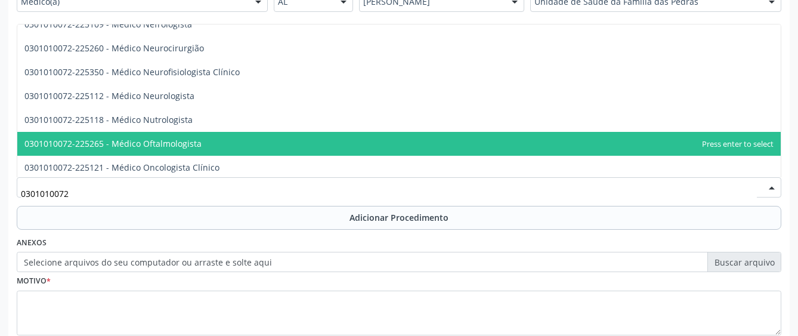
click at [292, 146] on span "0301010072-225265 - Médico Oftalmologista" at bounding box center [398, 144] width 763 height 24
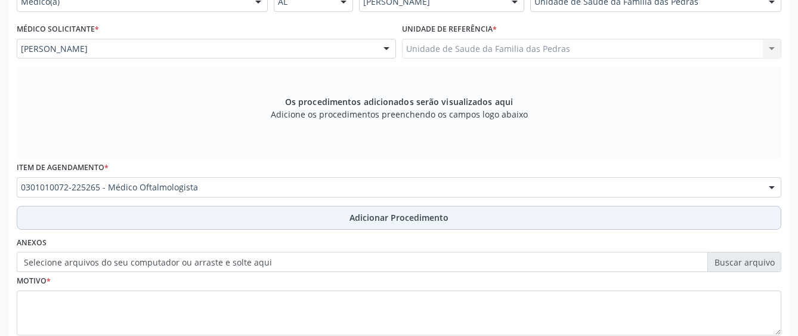
click at [244, 228] on button "Adicionar Procedimento" at bounding box center [399, 218] width 764 height 24
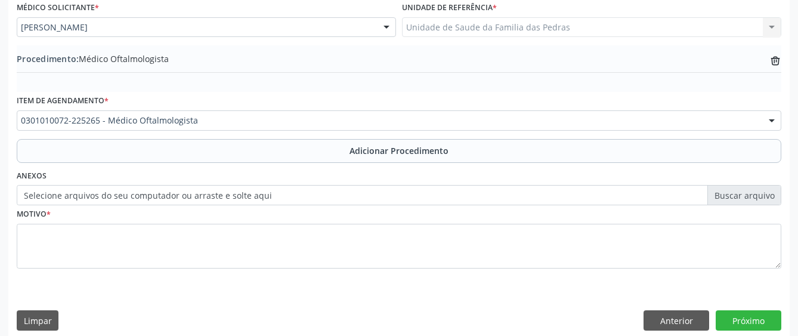
scroll to position [335, 0]
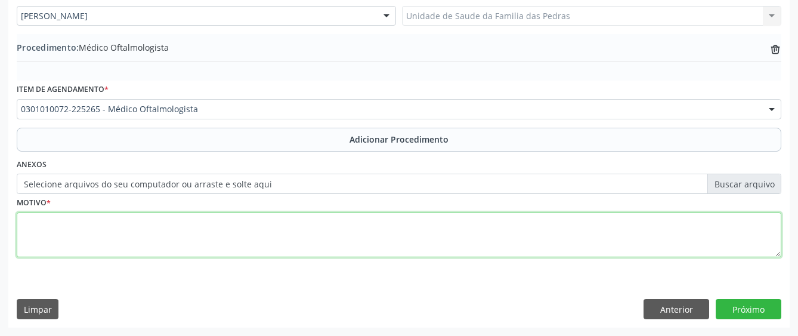
click at [244, 235] on textarea at bounding box center [399, 234] width 764 height 45
type textarea "EFICIT VISUAL"
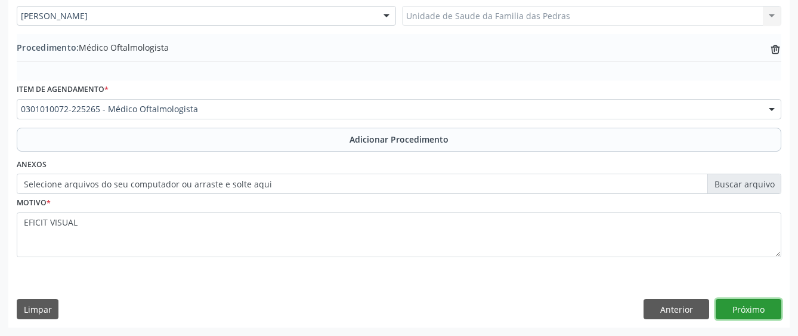
click at [751, 312] on button "Próximo" at bounding box center [748, 309] width 66 height 20
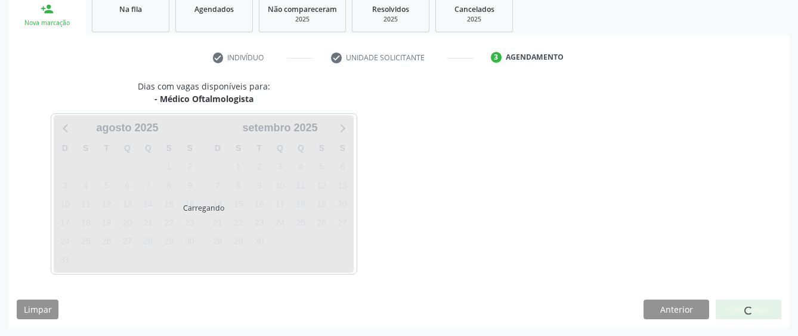
scroll to position [235, 0]
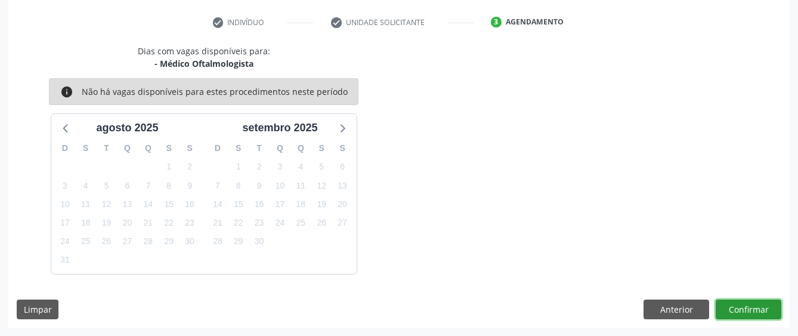
click at [741, 310] on button "Confirmar" at bounding box center [748, 309] width 66 height 20
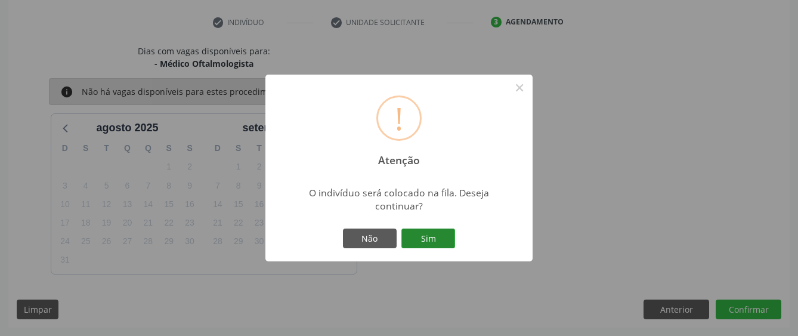
click at [445, 241] on button "Sim" at bounding box center [428, 238] width 54 height 20
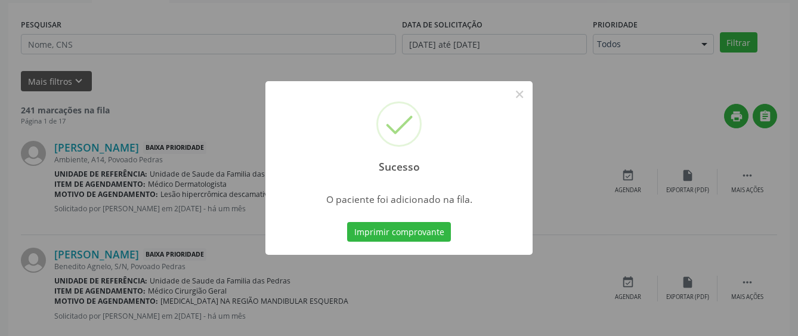
scroll to position [75, 0]
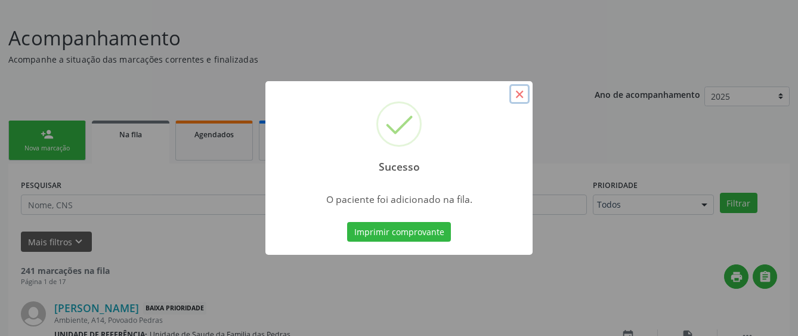
click at [517, 94] on button "×" at bounding box center [519, 94] width 20 height 20
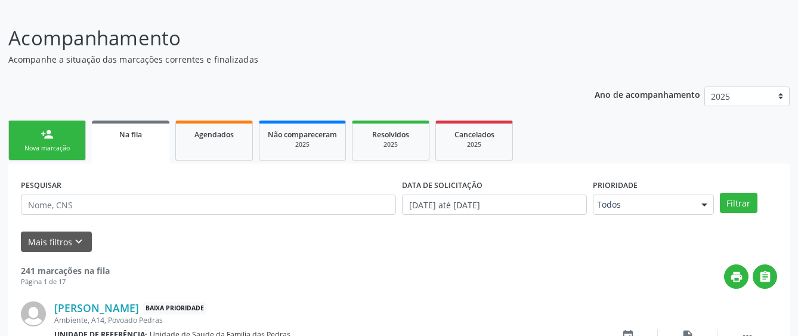
click at [49, 138] on div "person_add" at bounding box center [47, 134] width 13 height 13
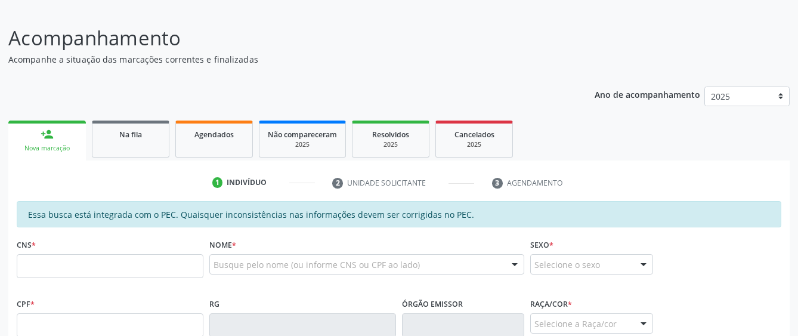
scroll to position [253, 0]
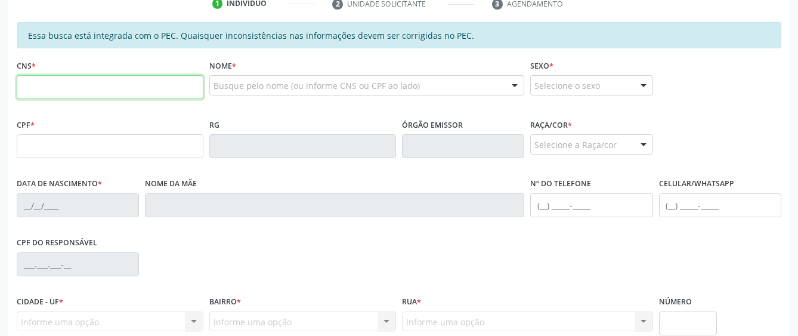
click at [109, 85] on input "text" at bounding box center [110, 87] width 187 height 24
paste input "700 1074 6394 2620"
type input "700 1074 6394 2620"
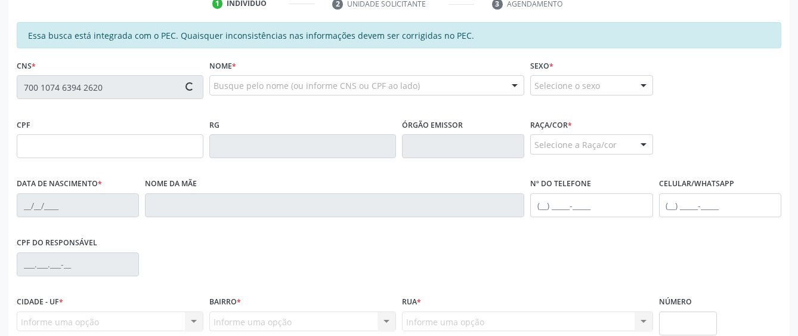
type input "008.214.374-96"
type input "[DATE]"
type input "Nanci [PERSON_NAME]"
type input "[PHONE_NUMBER]"
type input "S/N"
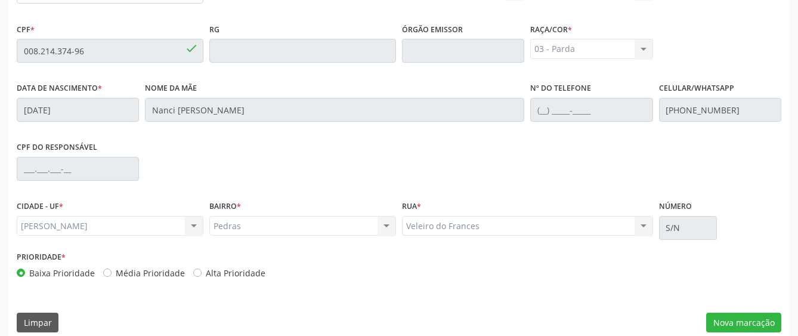
scroll to position [362, 0]
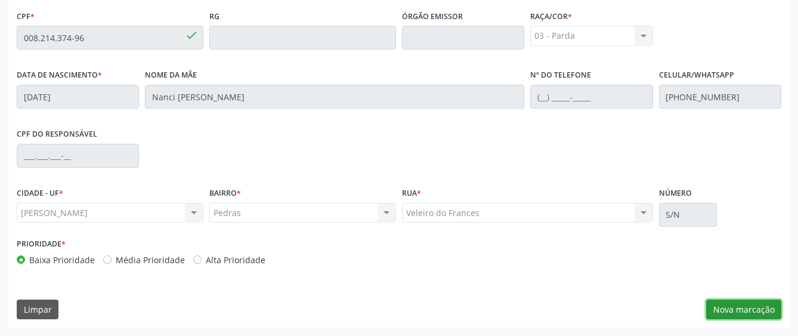
click at [765, 307] on button "Nova marcação" at bounding box center [743, 309] width 75 height 20
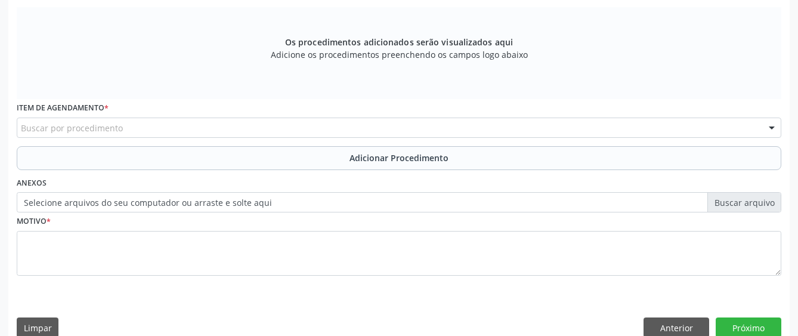
scroll to position [123, 0]
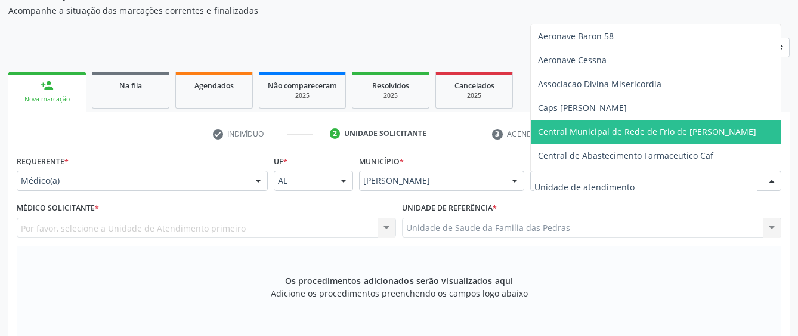
click at [254, 182] on div at bounding box center [258, 181] width 18 height 20
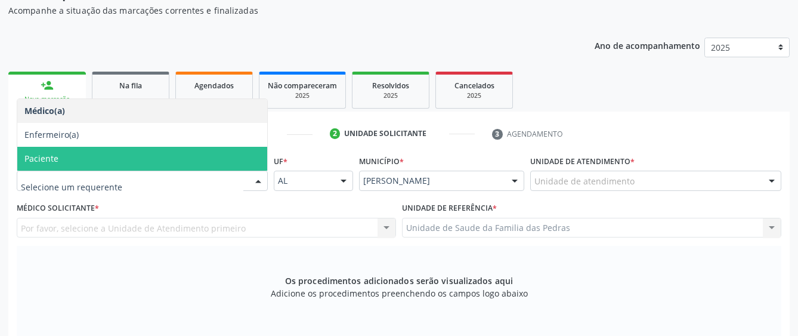
click at [175, 157] on span "Paciente" at bounding box center [142, 159] width 250 height 24
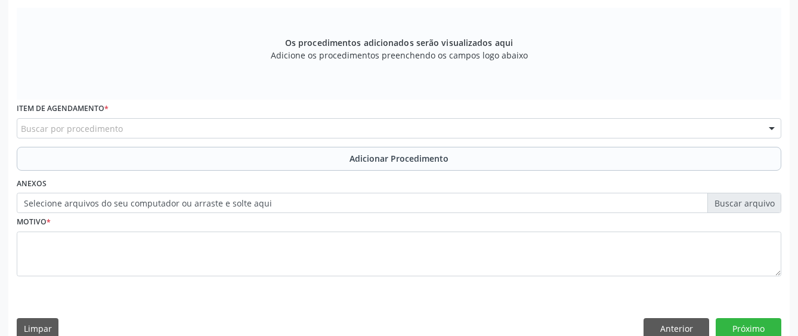
scroll to position [362, 0]
click at [179, 131] on div "Buscar por procedimento" at bounding box center [399, 127] width 764 height 20
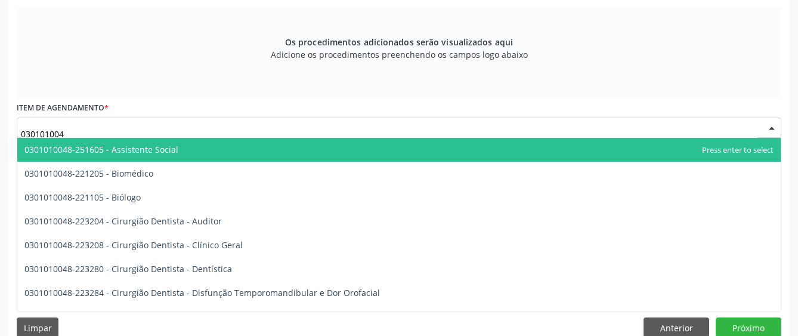
type input "0301010048"
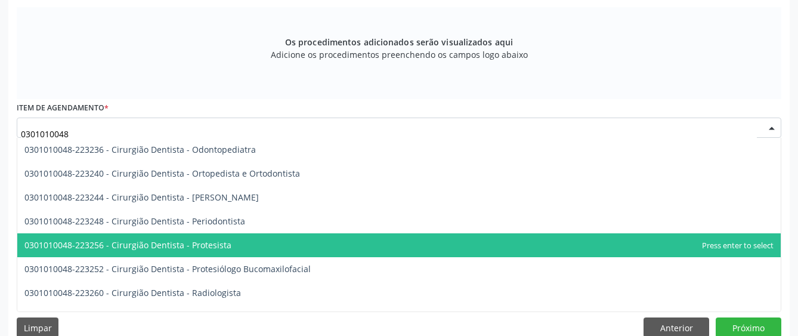
scroll to position [417, 0]
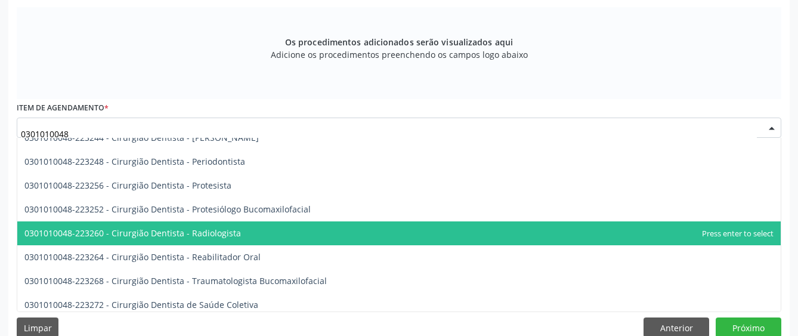
click at [223, 236] on span "0301010048-223260 - Cirurgião Dentista - Radiologista" at bounding box center [132, 232] width 216 height 11
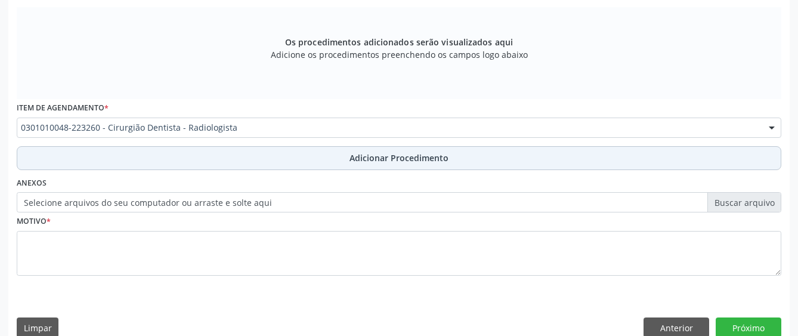
click at [221, 151] on button "Adicionar Procedimento" at bounding box center [399, 158] width 764 height 24
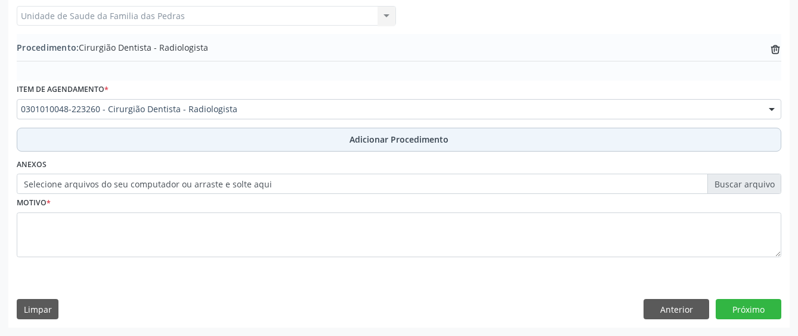
scroll to position [335, 0]
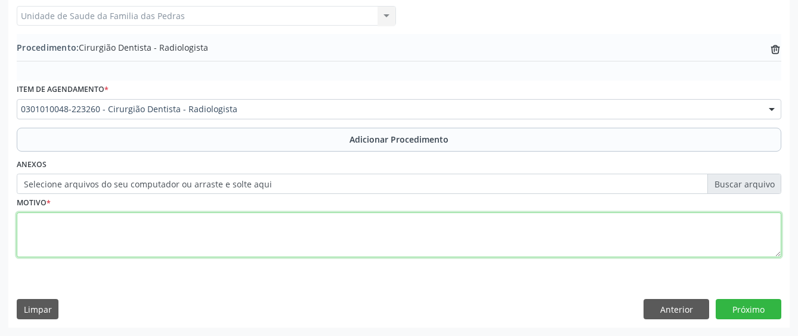
click at [197, 228] on textarea at bounding box center [399, 234] width 764 height 45
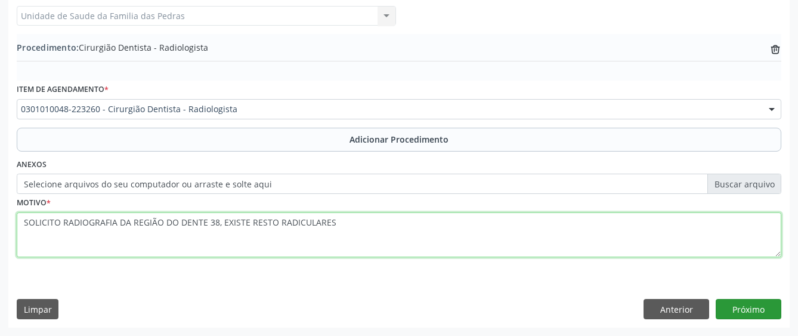
type textarea "SOLICITO RADIOGRAFIA DA REGIÃO DO DENTE 38, EXISTE RESTO RADICULARES"
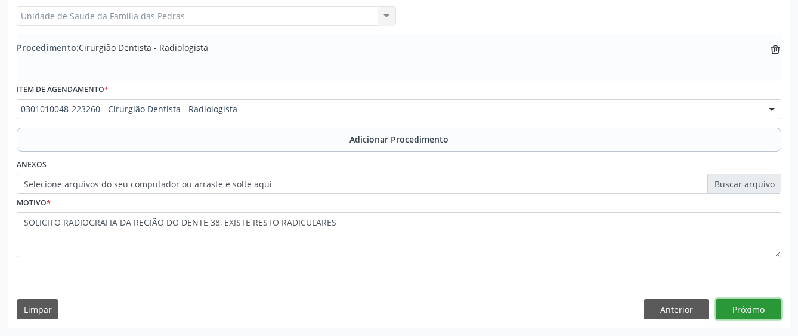
click at [749, 311] on button "Próximo" at bounding box center [748, 309] width 66 height 20
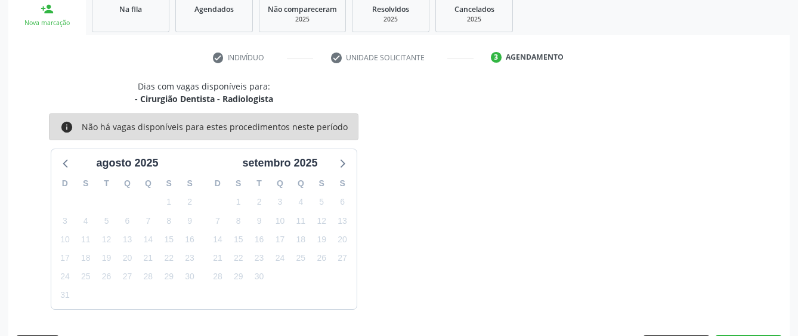
scroll to position [235, 0]
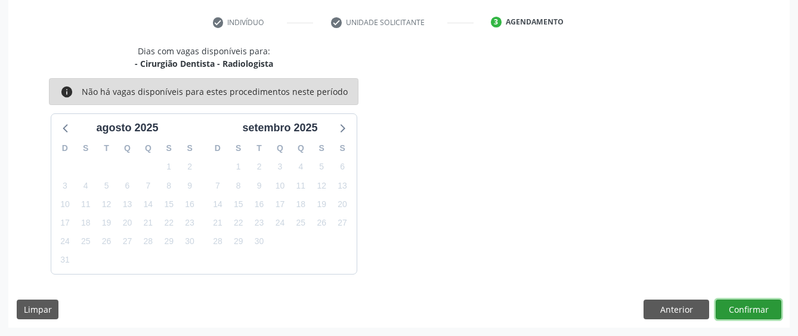
click at [749, 311] on button "Confirmar" at bounding box center [748, 309] width 66 height 20
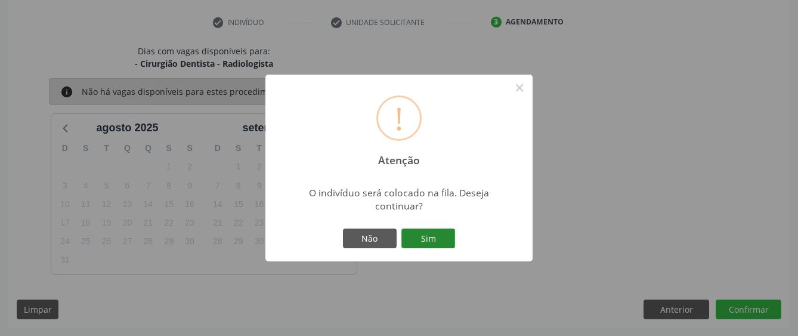
click at [450, 245] on button "Sim" at bounding box center [428, 238] width 54 height 20
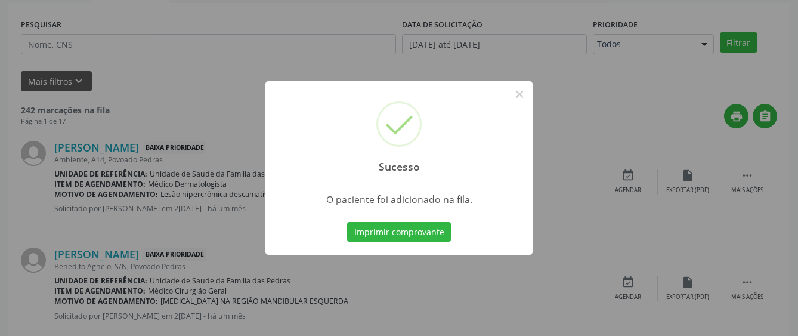
scroll to position [75, 0]
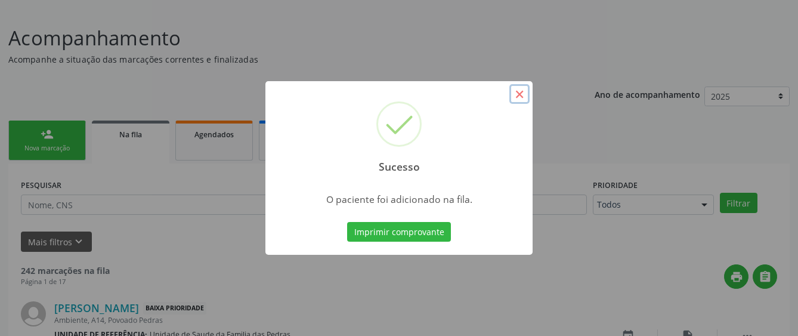
click at [515, 97] on button "×" at bounding box center [519, 94] width 20 height 20
